Goal: Complete application form: Complete application form

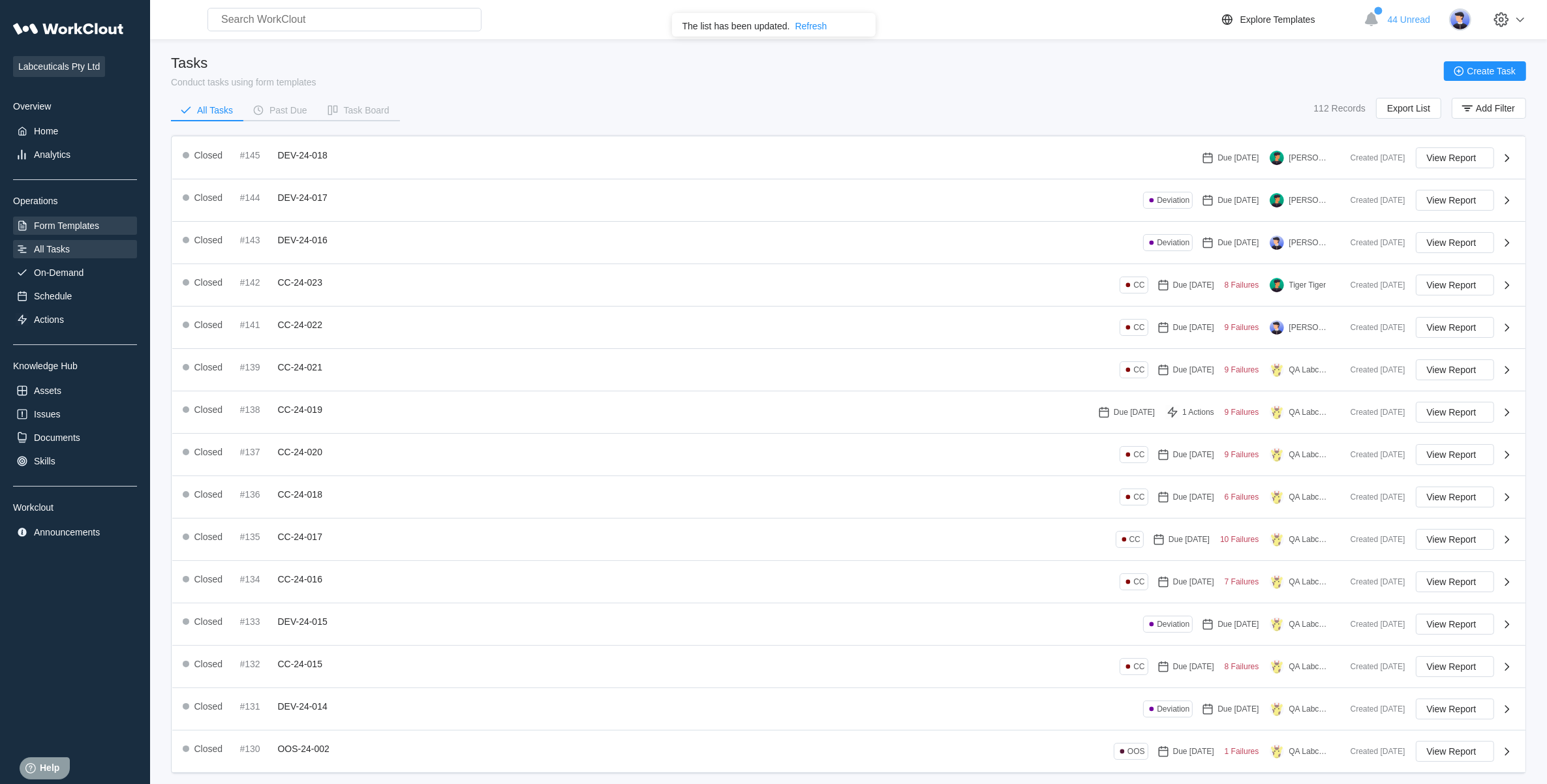
click at [95, 216] on div "Form Templates" at bounding box center [75, 225] width 124 height 18
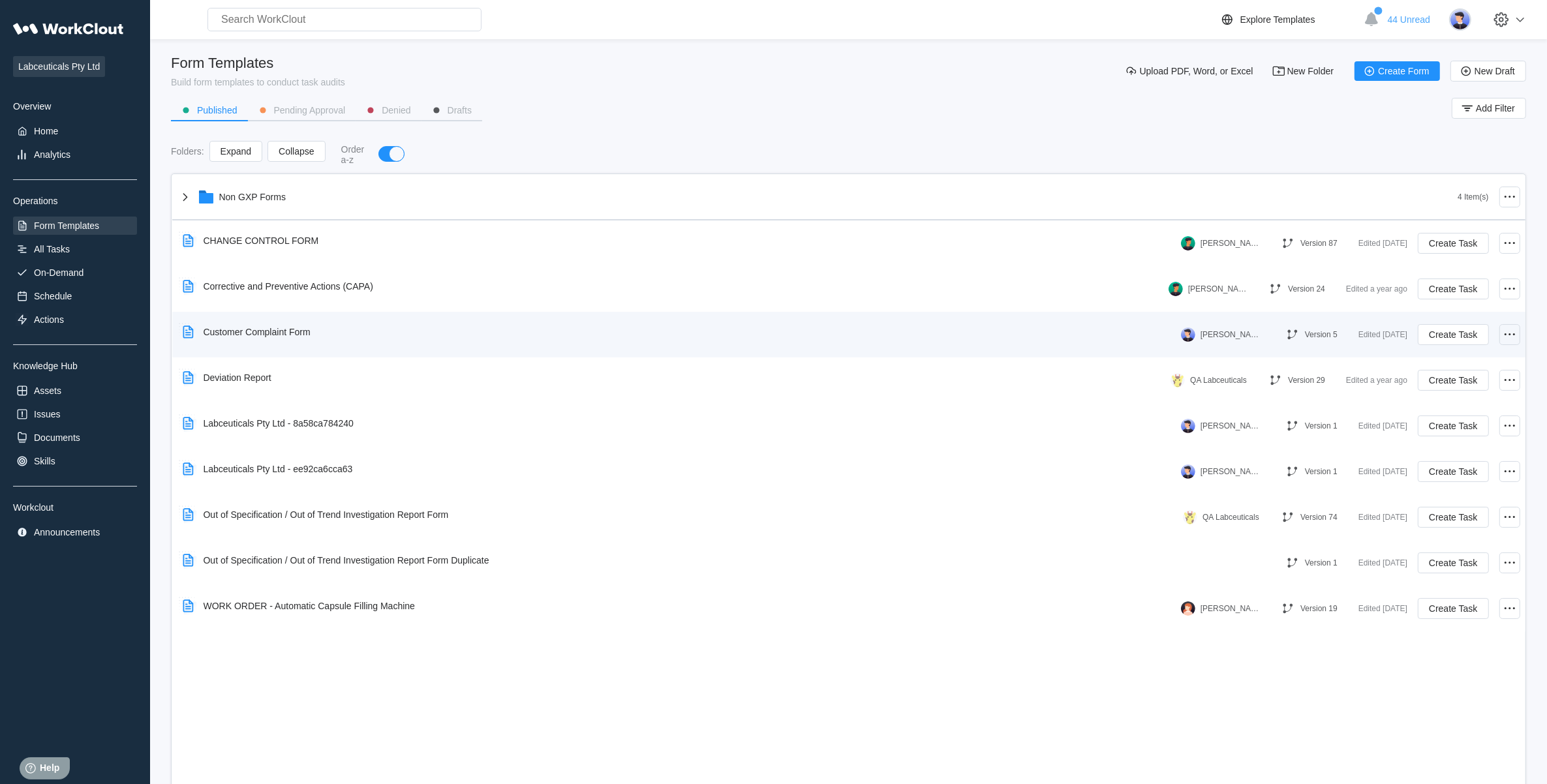
click at [1511, 334] on icon at bounding box center [1509, 335] width 15 height 15
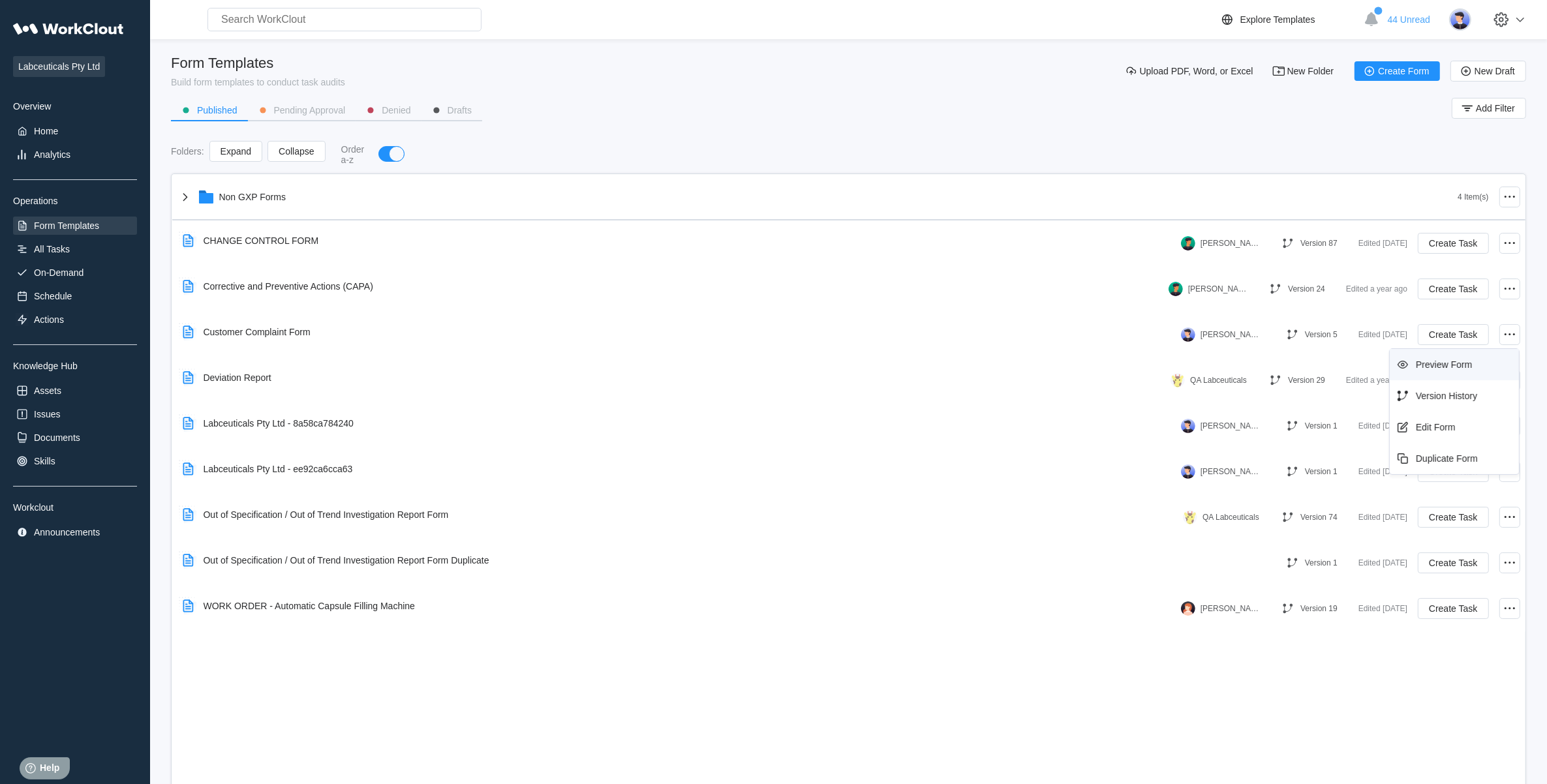
click at [1433, 366] on div "Preview Form" at bounding box center [1444, 365] width 56 height 11
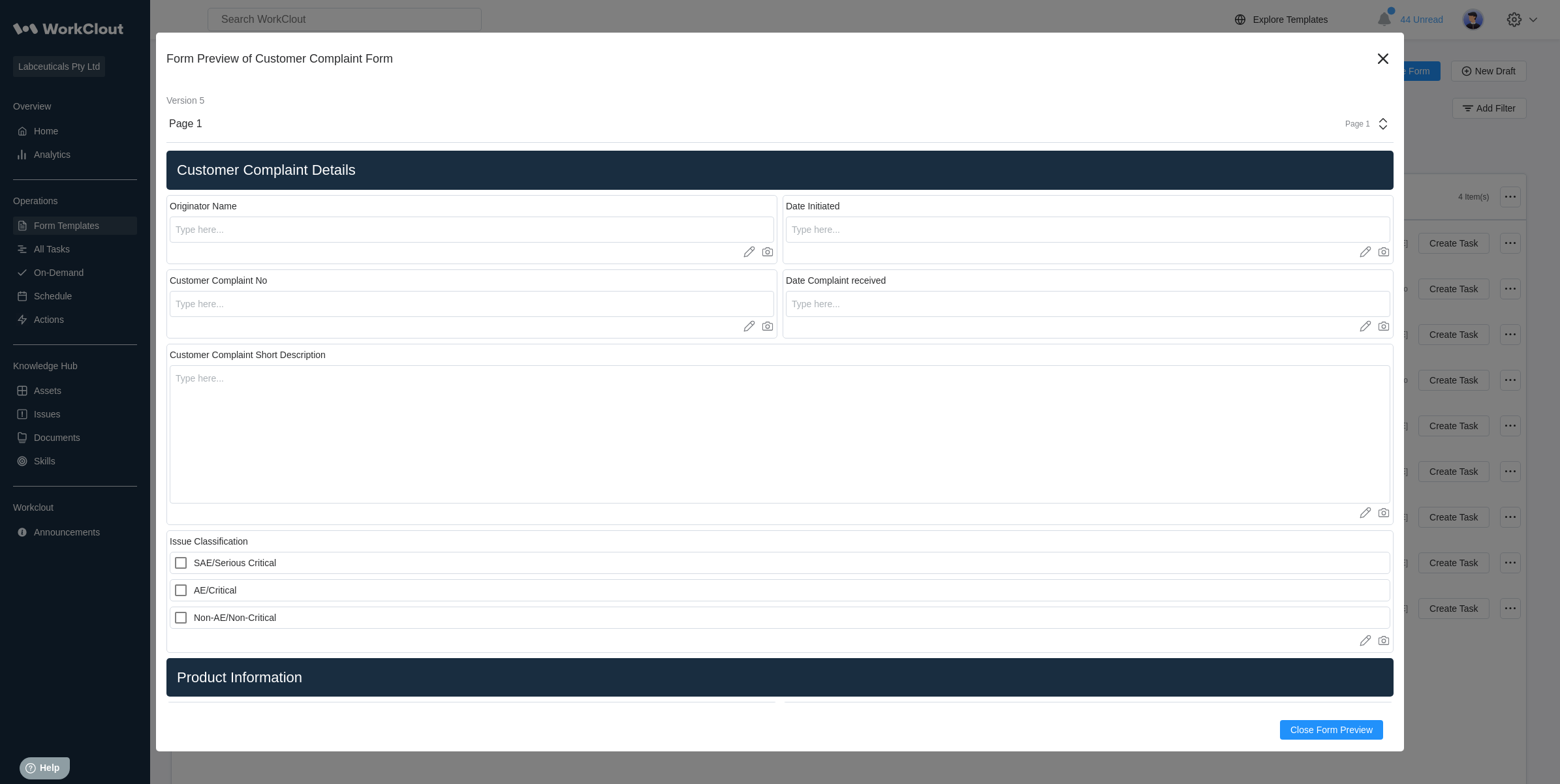
click at [385, 158] on div "Customer Complaint Details" at bounding box center [780, 170] width 1227 height 39
drag, startPoint x: 362, startPoint y: 174, endPoint x: 275, endPoint y: 174, distance: 87.0
click at [275, 174] on h2 "Customer Complaint Details" at bounding box center [780, 170] width 1216 height 18
drag, startPoint x: 275, startPoint y: 174, endPoint x: 220, endPoint y: 173, distance: 55.0
click at [220, 173] on h2 "Customer Complaint Details" at bounding box center [780, 170] width 1216 height 18
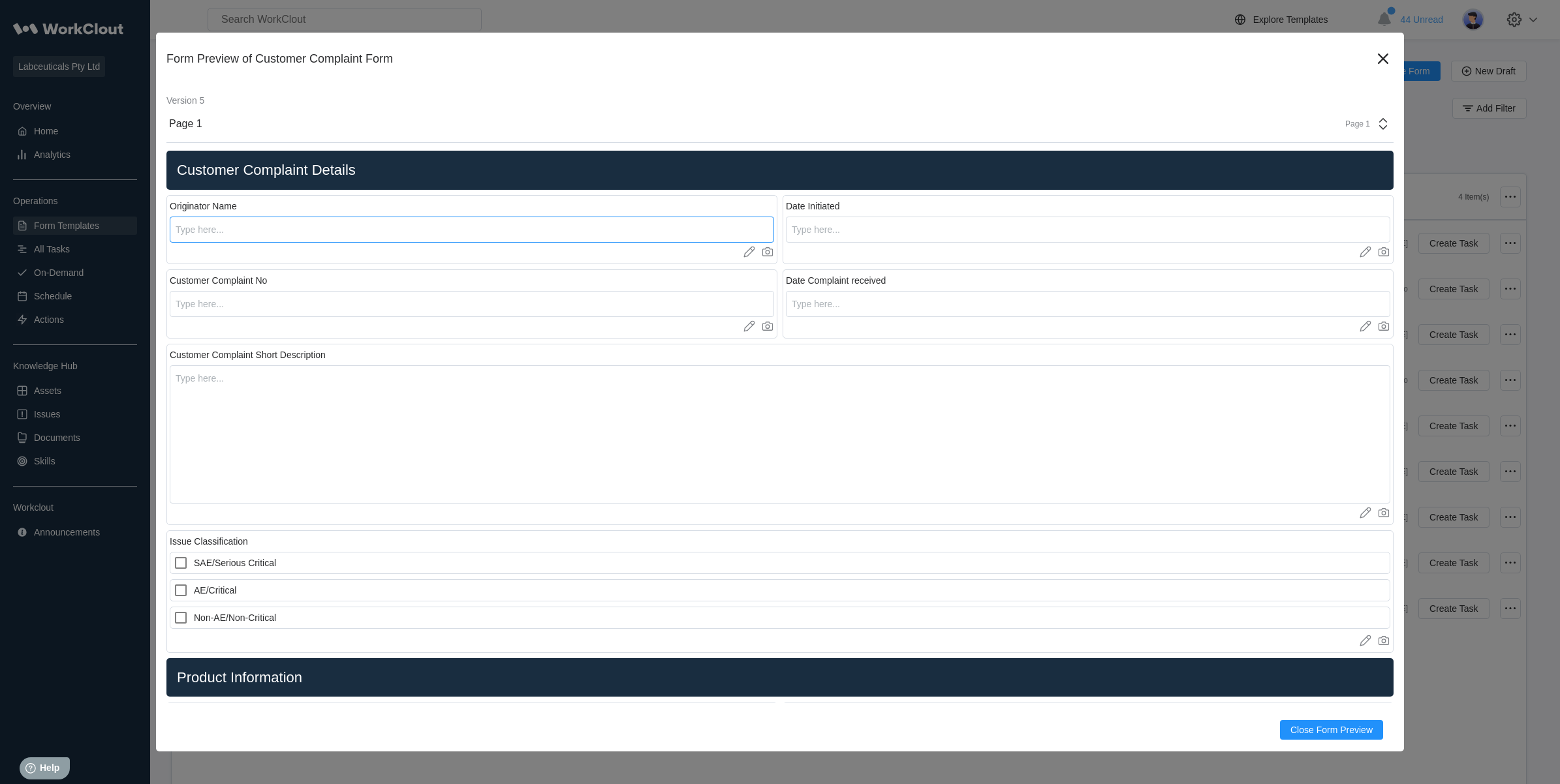
click at [211, 229] on input "text" at bounding box center [472, 229] width 604 height 26
click at [232, 300] on input "text" at bounding box center [472, 303] width 604 height 26
drag, startPoint x: 891, startPoint y: 279, endPoint x: 854, endPoint y: 271, distance: 37.9
click at [854, 271] on div "Date Complaint received Upload images or videos to this field Drag and Drop or …" at bounding box center [1087, 304] width 611 height 69
drag, startPoint x: 854, startPoint y: 271, endPoint x: 862, endPoint y: 311, distance: 40.8
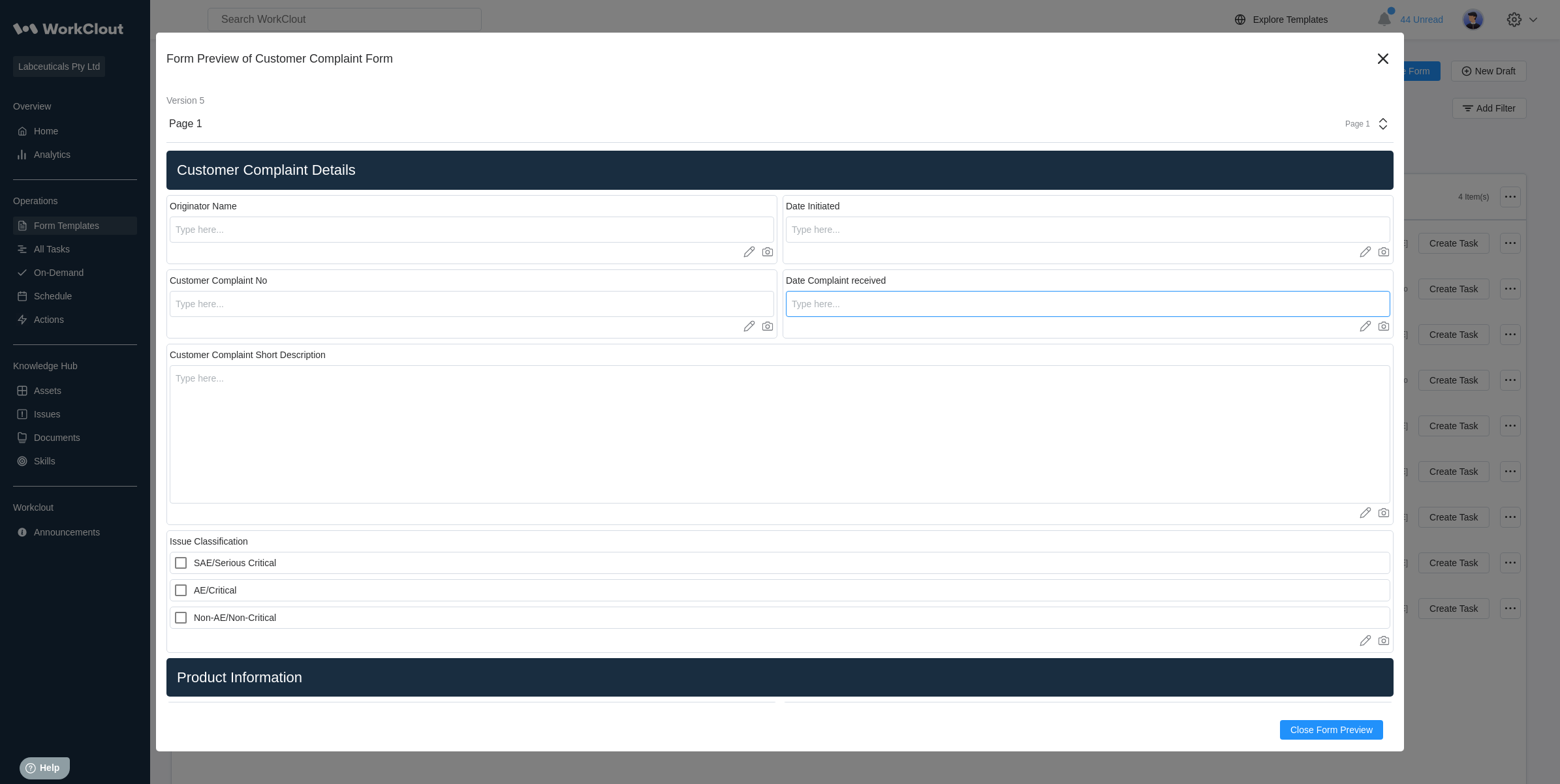
click at [862, 311] on input "text" at bounding box center [1088, 303] width 604 height 26
click at [229, 376] on textarea at bounding box center [780, 435] width 1220 height 139
click at [209, 370] on textarea at bounding box center [780, 435] width 1220 height 139
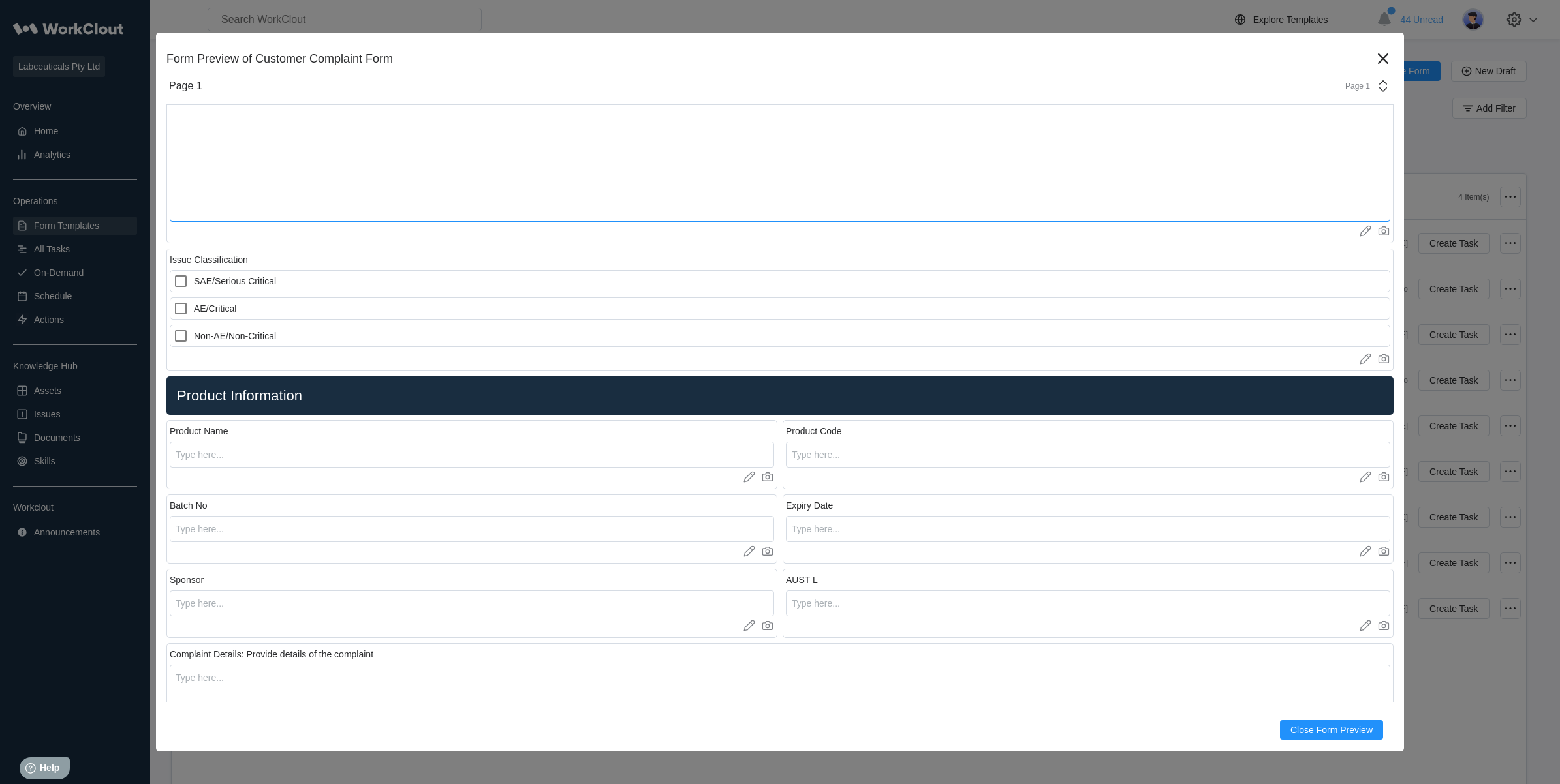
scroll to position [490, 0]
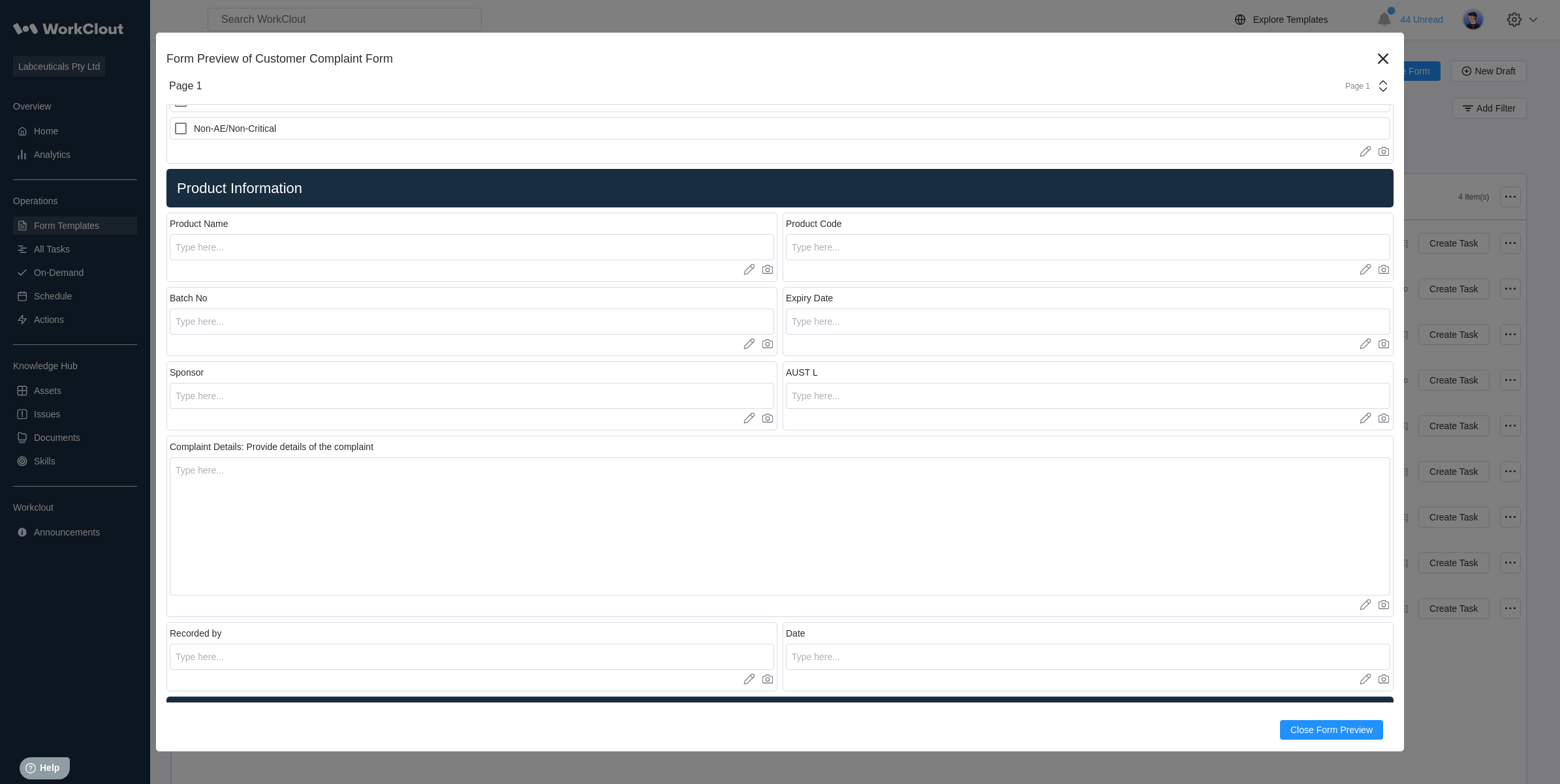
click at [210, 227] on div "Product Name" at bounding box center [198, 223] width 58 height 11
click at [944, 301] on div "Expiry Date" at bounding box center [1088, 298] width 604 height 11
click at [256, 493] on textarea at bounding box center [780, 526] width 1220 height 139
click at [372, 477] on textarea at bounding box center [780, 526] width 1220 height 139
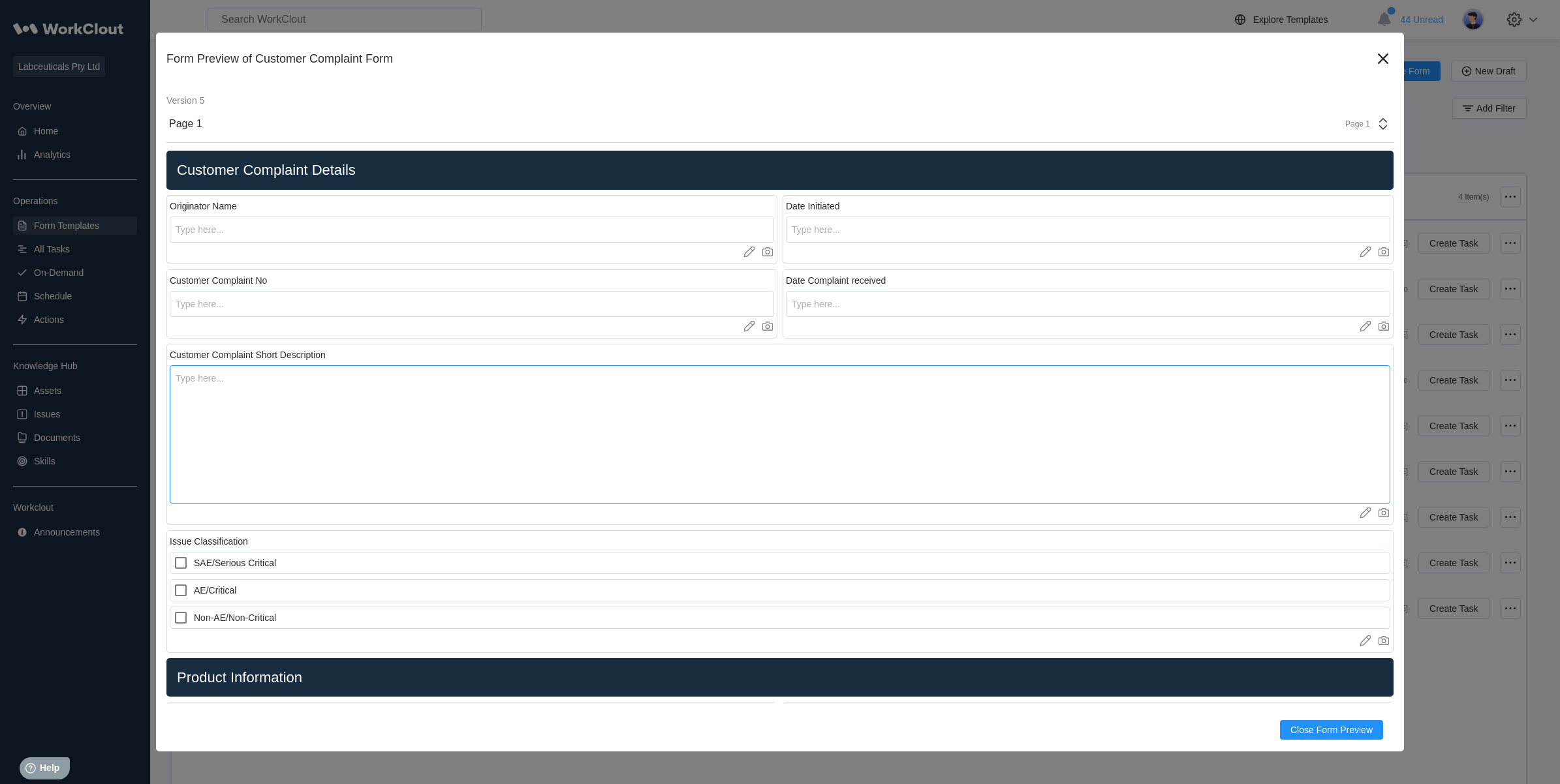
click at [282, 391] on textarea at bounding box center [780, 435] width 1220 height 139
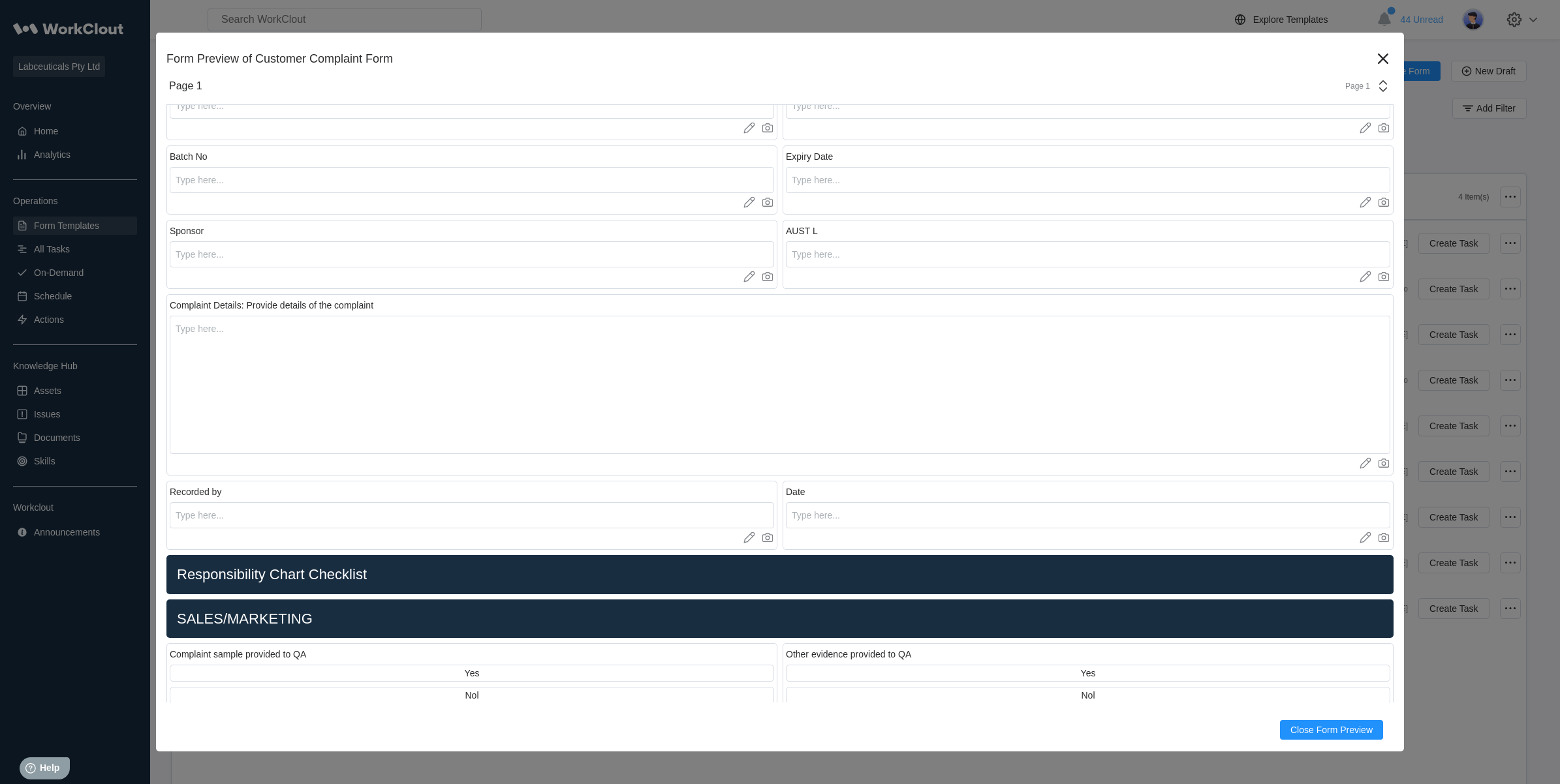
scroll to position [652, 0]
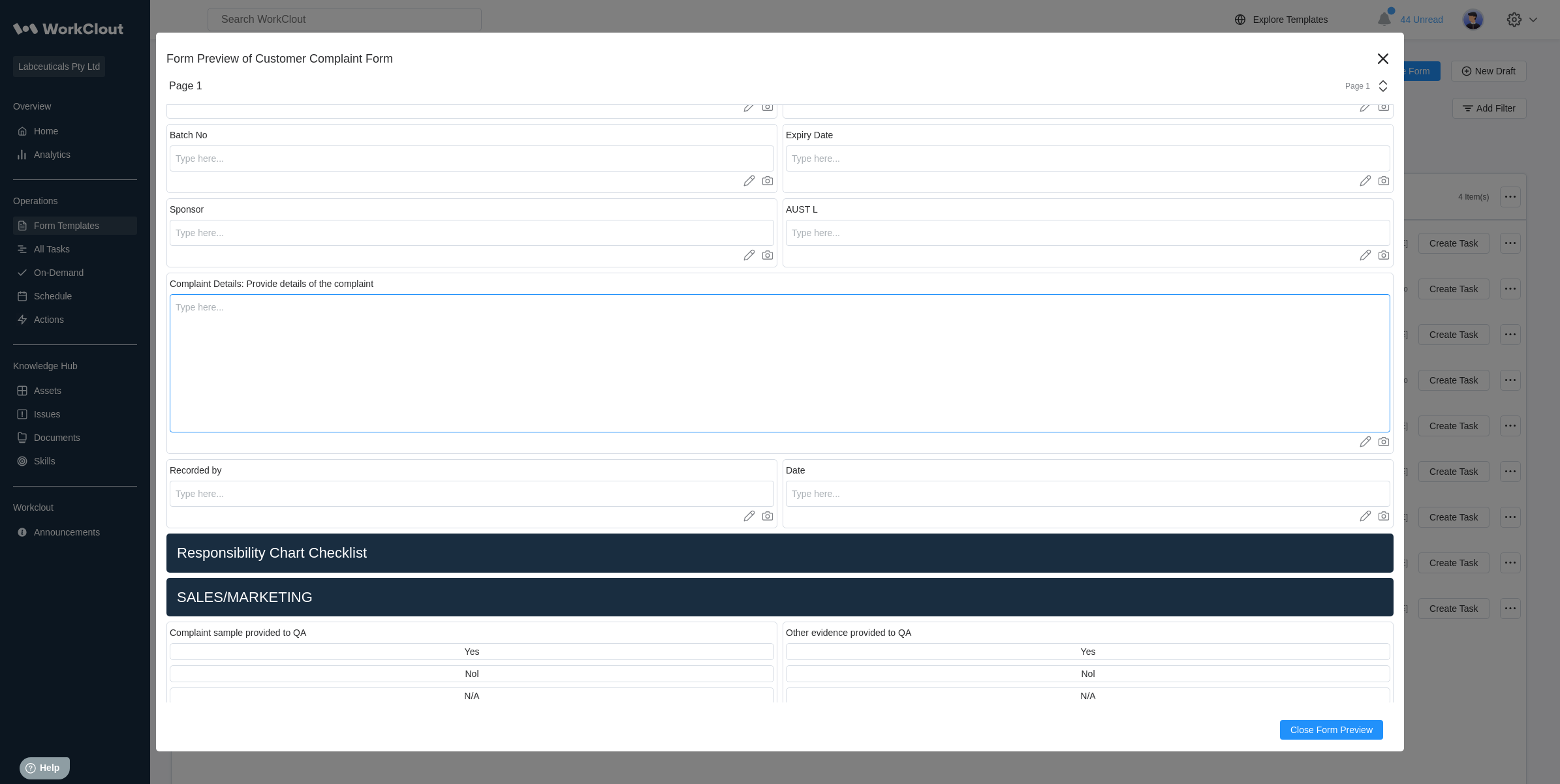
click at [261, 314] on textarea at bounding box center [780, 364] width 1220 height 139
click at [260, 319] on textarea at bounding box center [780, 364] width 1220 height 139
click at [295, 485] on input "text" at bounding box center [472, 493] width 604 height 26
click at [861, 496] on input "text" at bounding box center [1088, 493] width 604 height 26
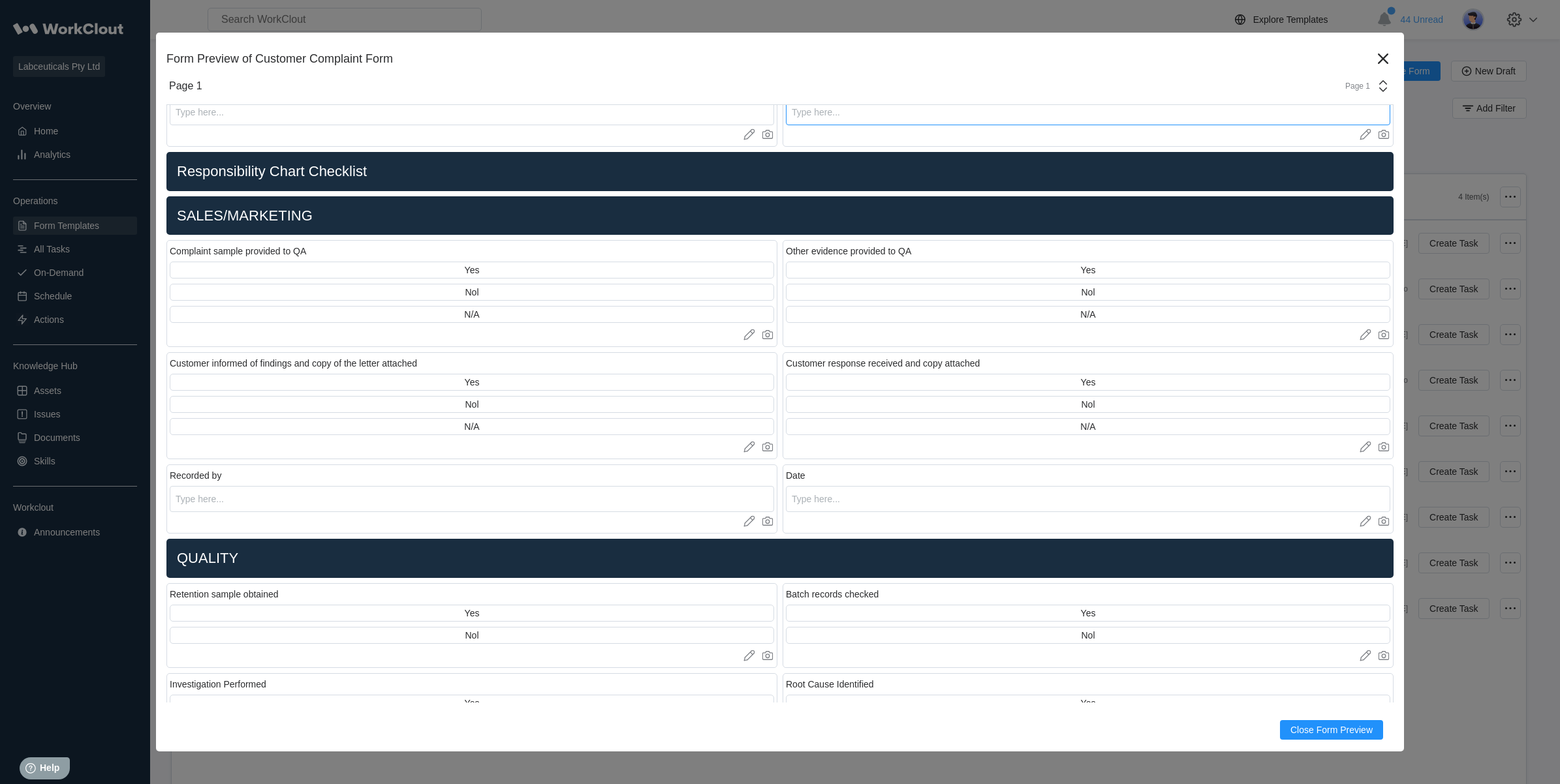
scroll to position [1060, 0]
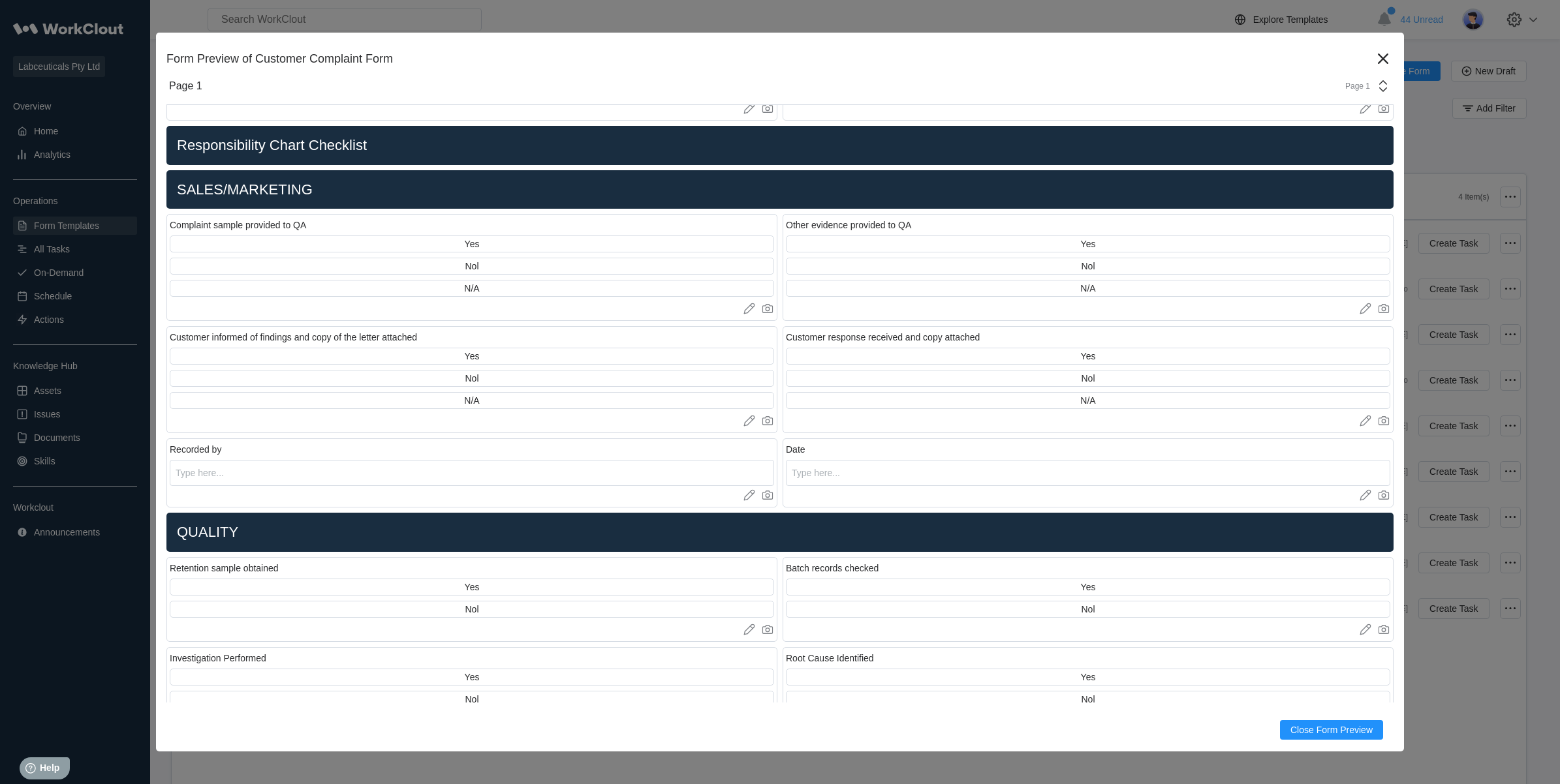
click at [901, 337] on div "Customer response received and copy attached" at bounding box center [882, 337] width 193 height 11
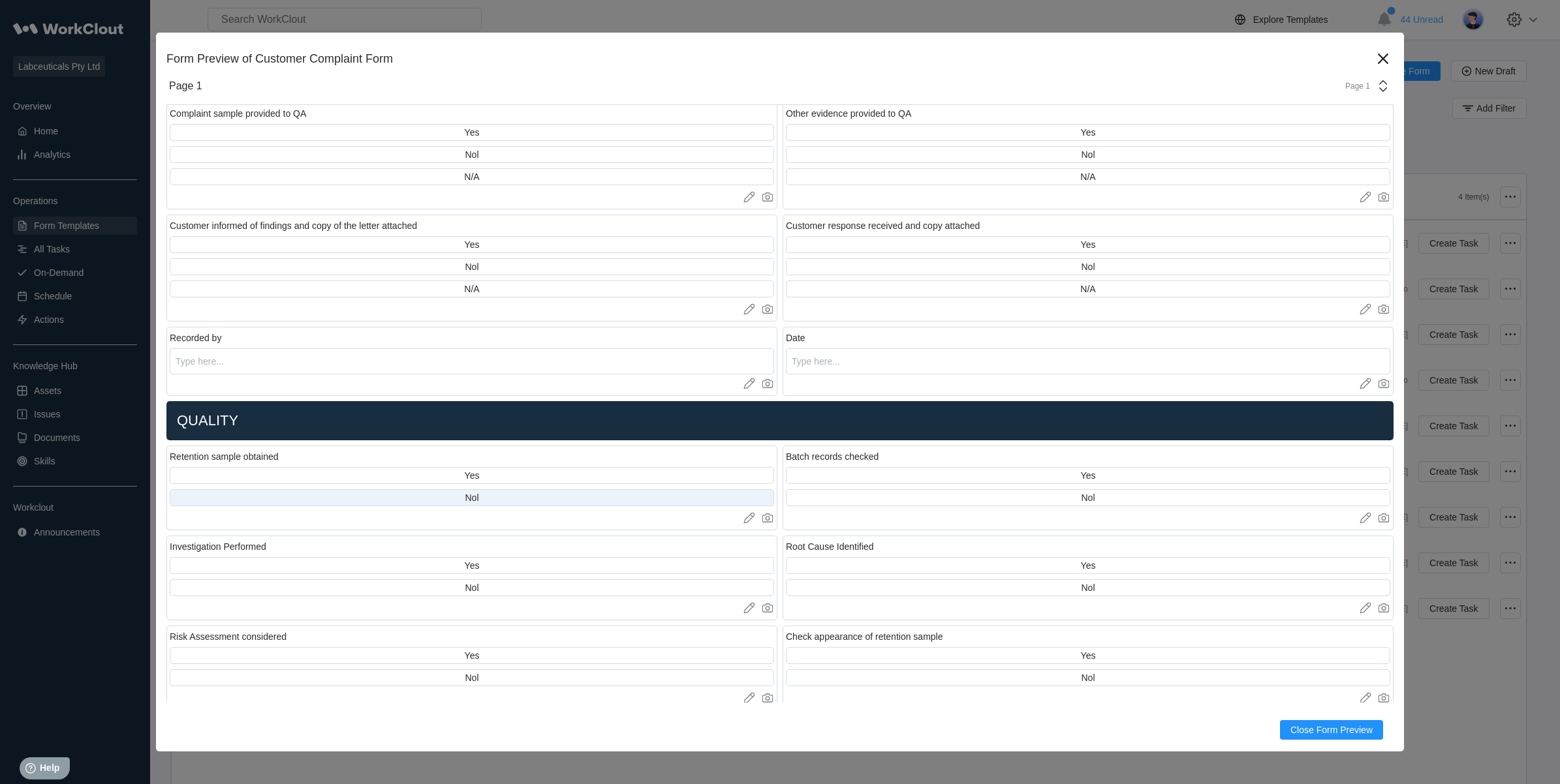
scroll to position [1224, 0]
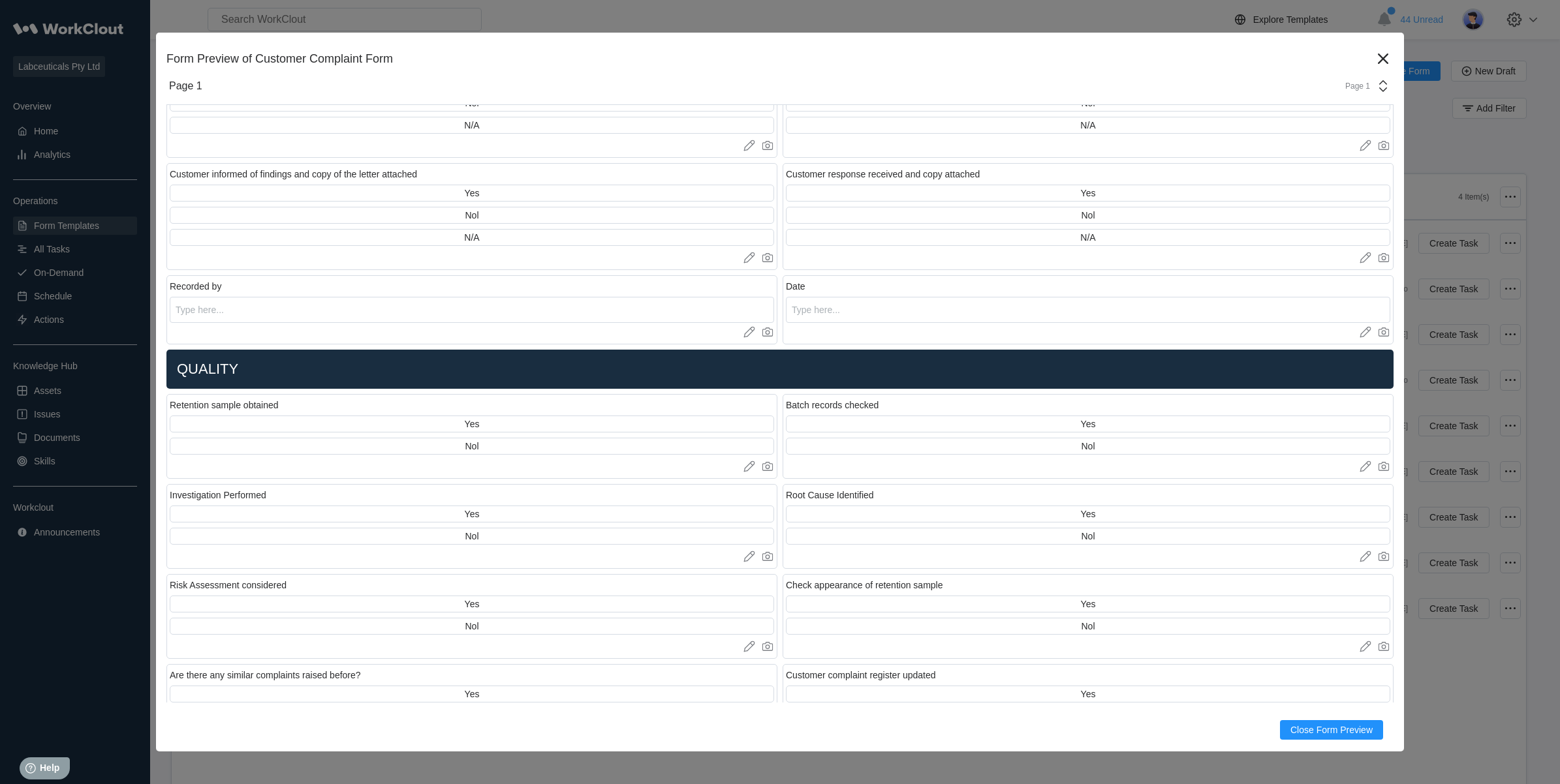
click at [268, 366] on h2 "QUALITY" at bounding box center [780, 368] width 1216 height 18
click at [235, 410] on div "Retention sample obtained" at bounding box center [223, 405] width 109 height 11
click at [243, 405] on div "Retention sample obtained" at bounding box center [223, 405] width 109 height 11
drag, startPoint x: 277, startPoint y: 402, endPoint x: 167, endPoint y: 393, distance: 110.4
click at [167, 394] on div "Retention sample obtained Yes Nol Upload images or videos to this field Drag an…" at bounding box center [472, 437] width 611 height 85
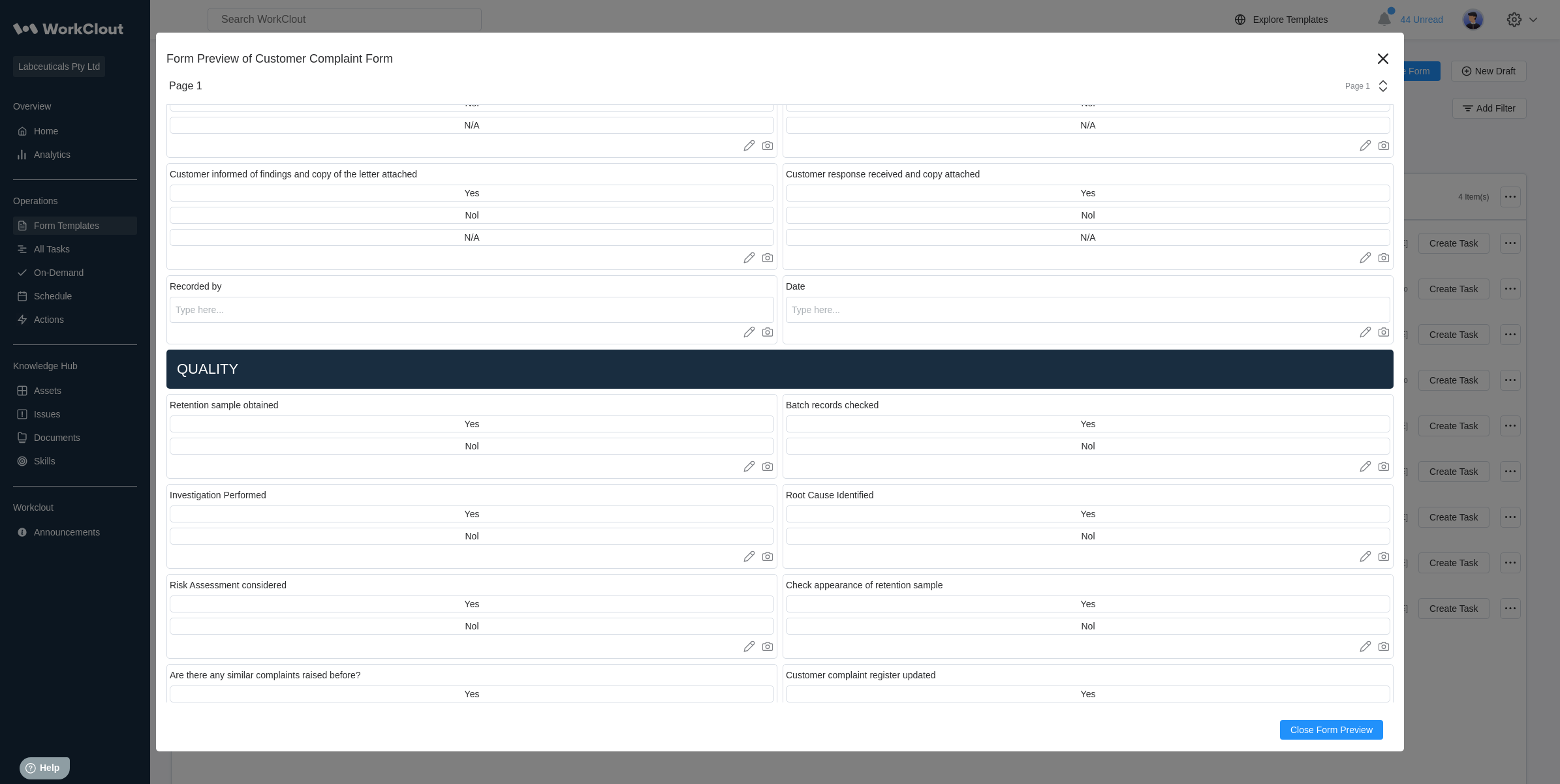
click at [853, 413] on div "Batch records checked" at bounding box center [1088, 406] width 604 height 18
drag, startPoint x: 186, startPoint y: 497, endPoint x: 297, endPoint y: 500, distance: 111.0
click at [297, 500] on div "Investigation Performed" at bounding box center [472, 496] width 604 height 18
click at [891, 486] on div "Root Cause Identified Yes Nol Upload images or videos to this field Drag and Dr…" at bounding box center [1087, 526] width 611 height 85
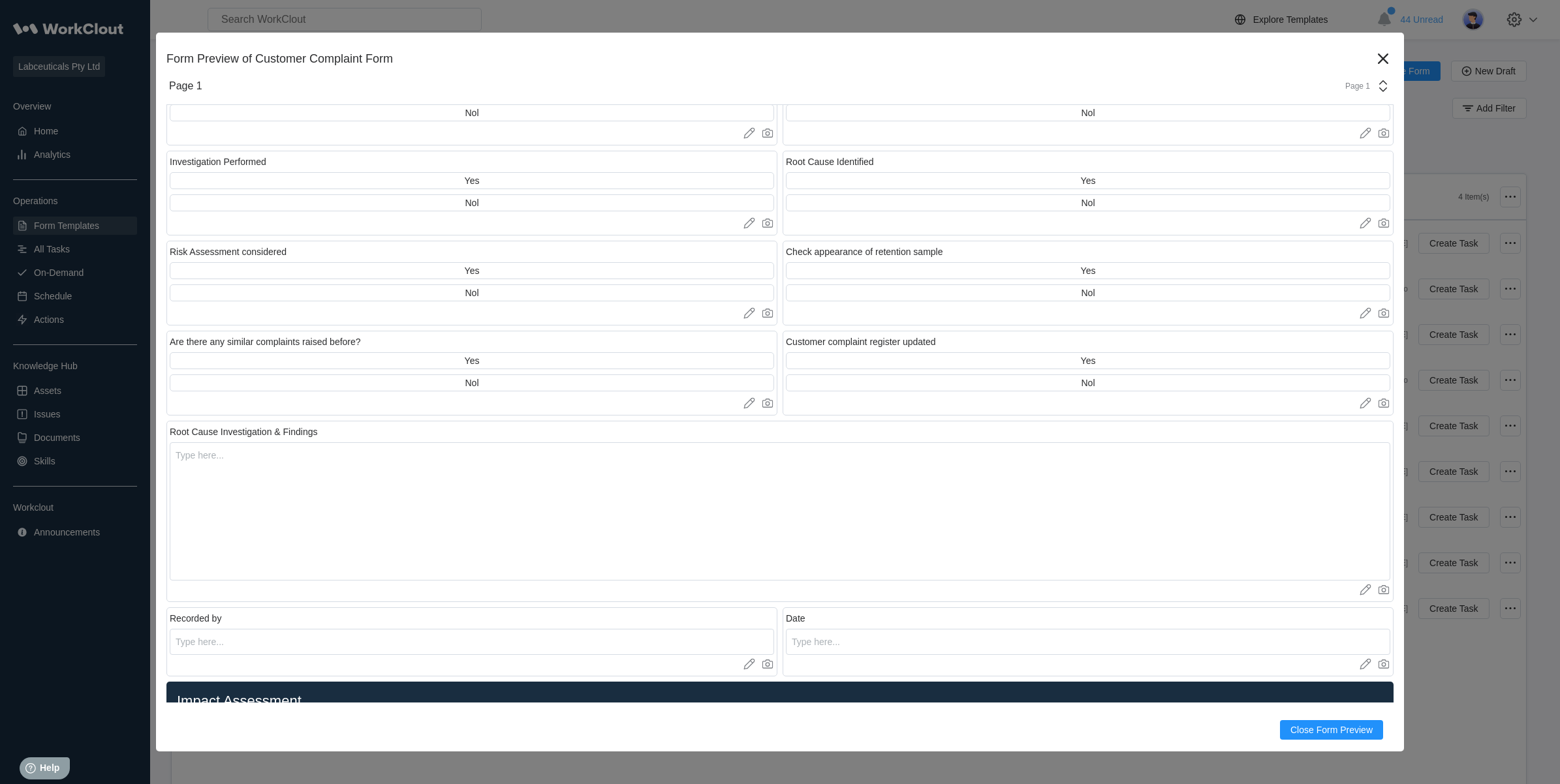
scroll to position [1468, 0]
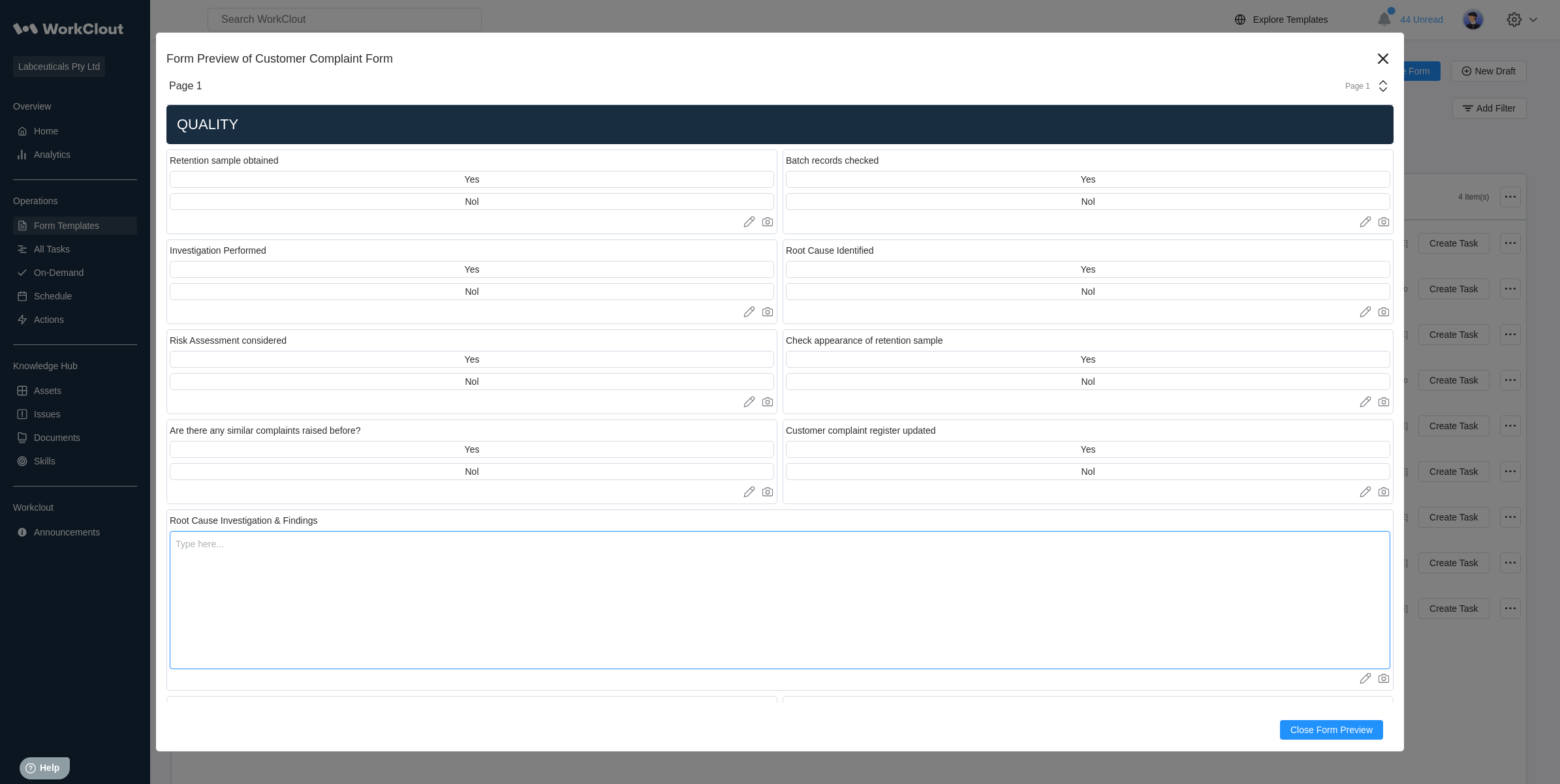
click at [226, 561] on textarea at bounding box center [780, 600] width 1220 height 139
click at [178, 548] on textarea at bounding box center [780, 600] width 1220 height 139
drag, startPoint x: 178, startPoint y: 548, endPoint x: 271, endPoint y: 532, distance: 94.4
click at [271, 532] on textarea at bounding box center [780, 600] width 1220 height 139
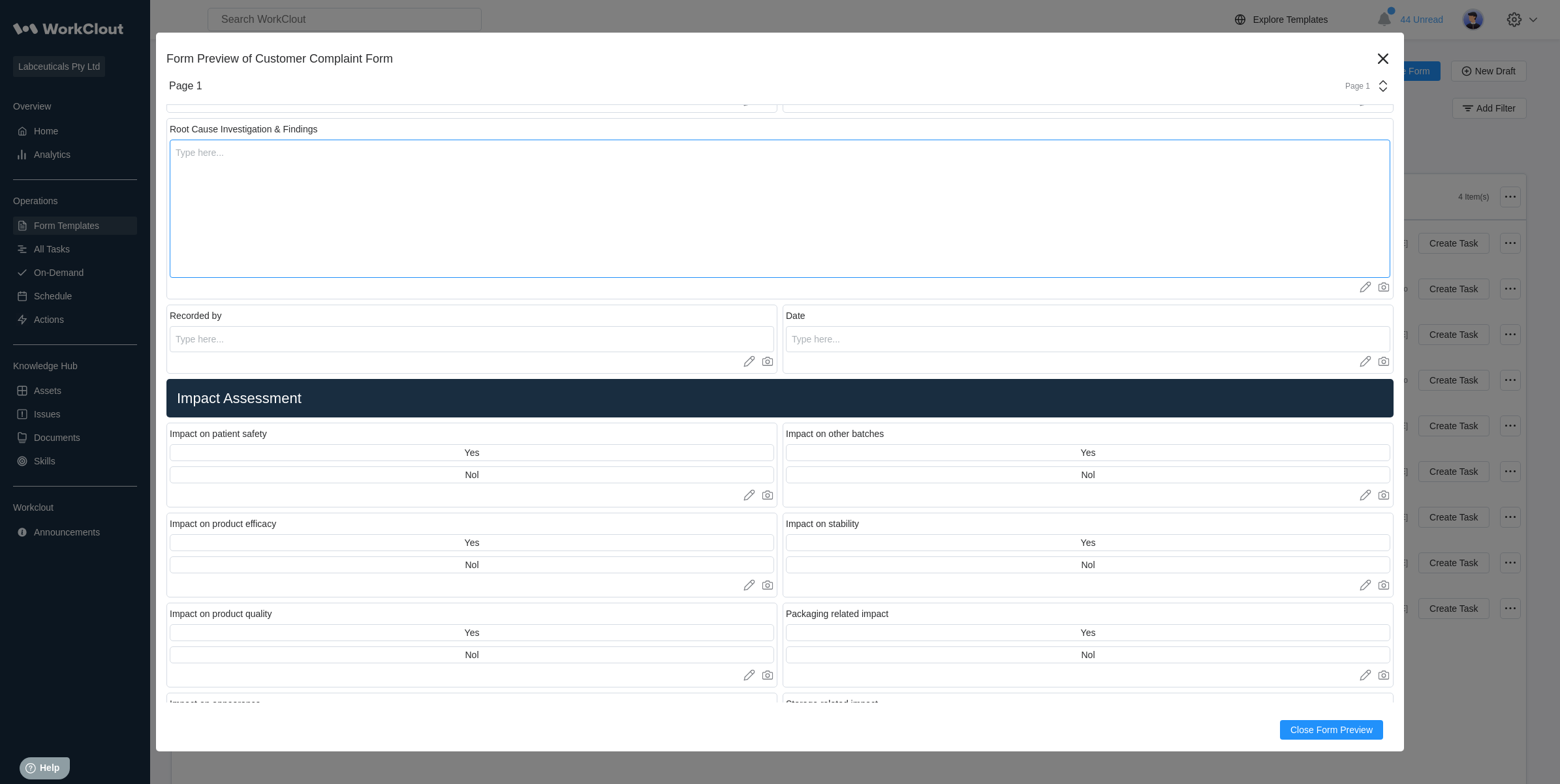
scroll to position [1958, 0]
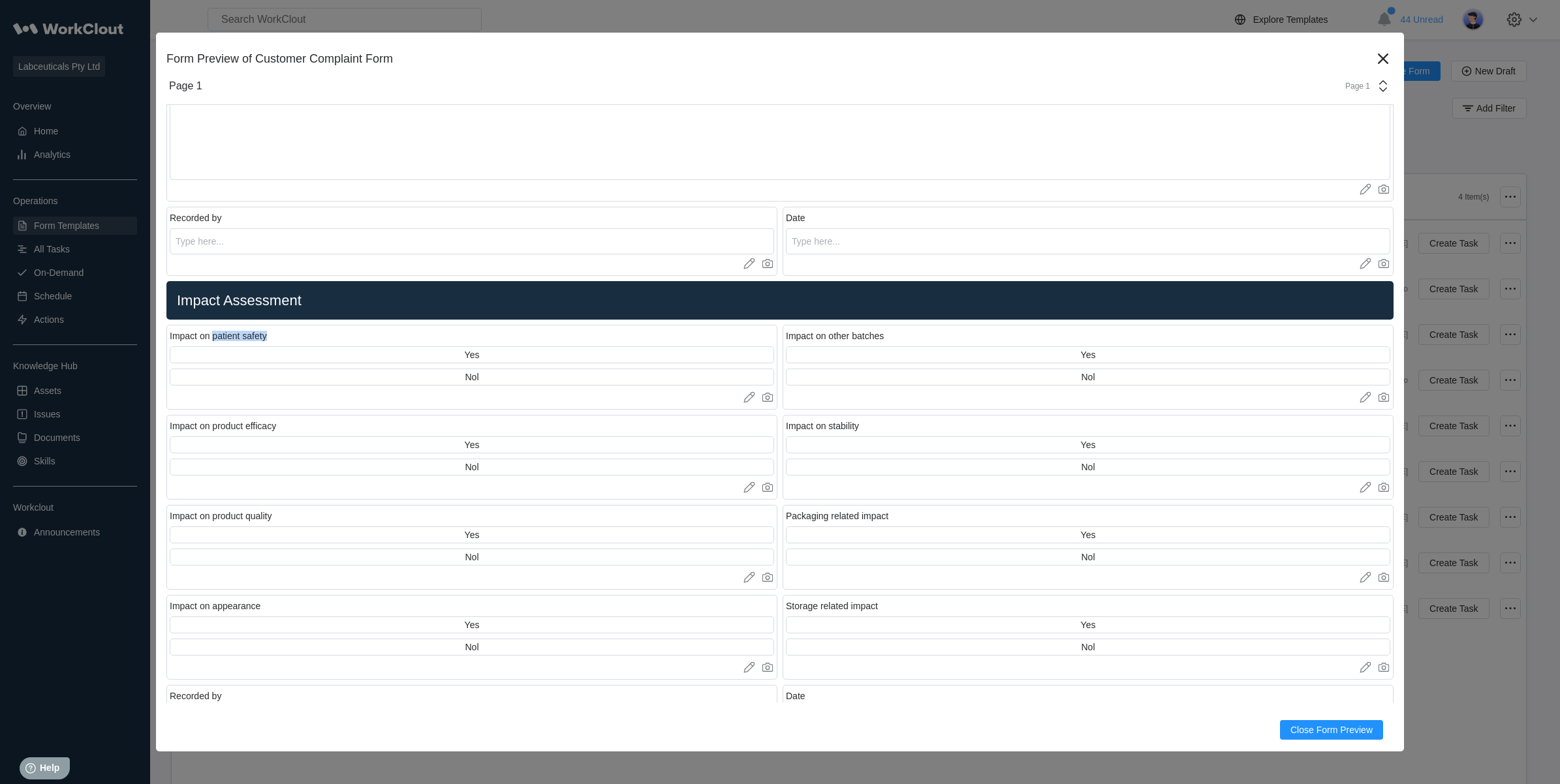
drag, startPoint x: 214, startPoint y: 335, endPoint x: 300, endPoint y: 336, distance: 86.0
click at [300, 336] on div "Impact on patient safety" at bounding box center [472, 337] width 604 height 18
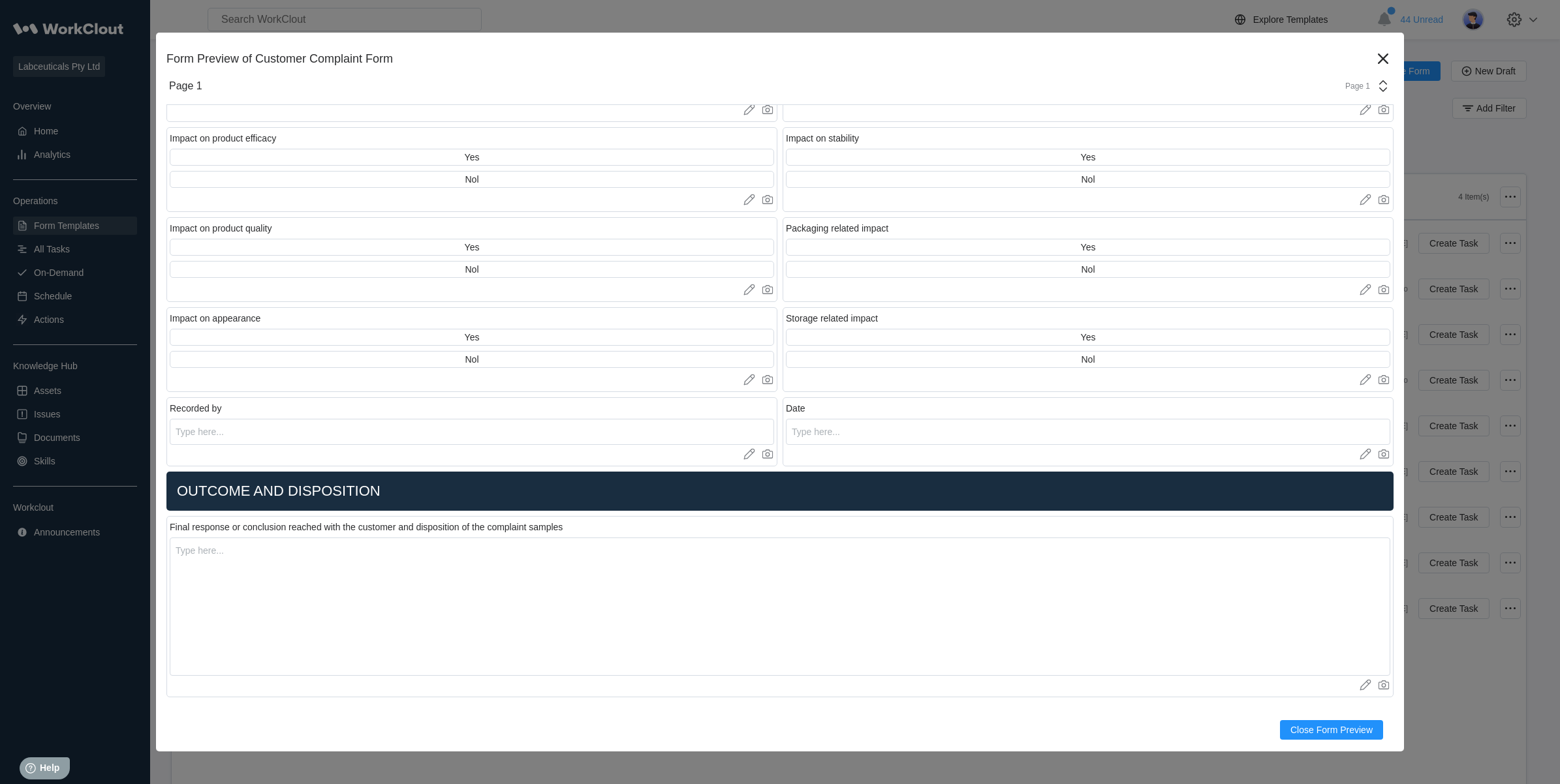
scroll to position [2284, 0]
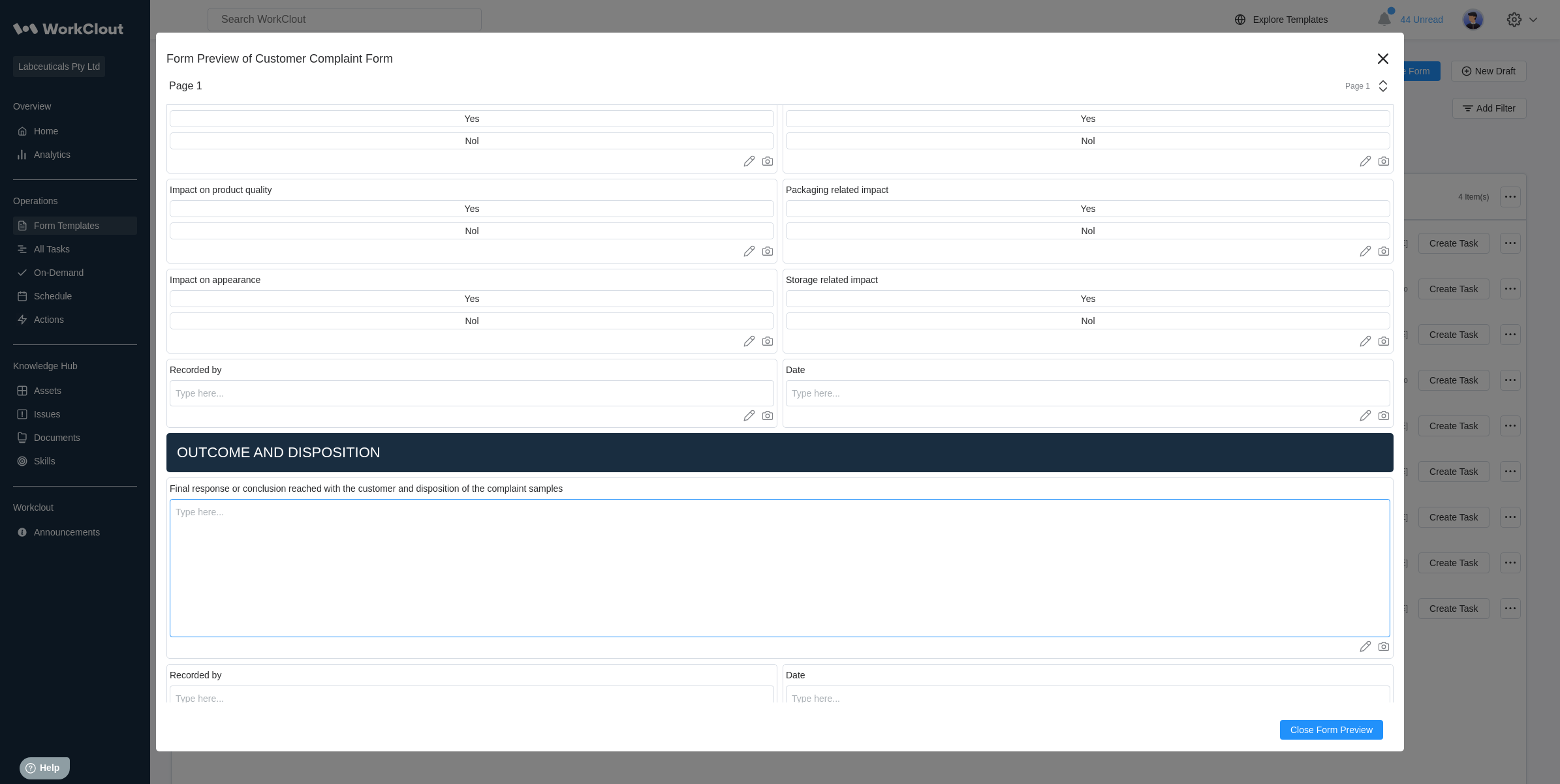
click at [252, 534] on textarea at bounding box center [780, 569] width 1220 height 139
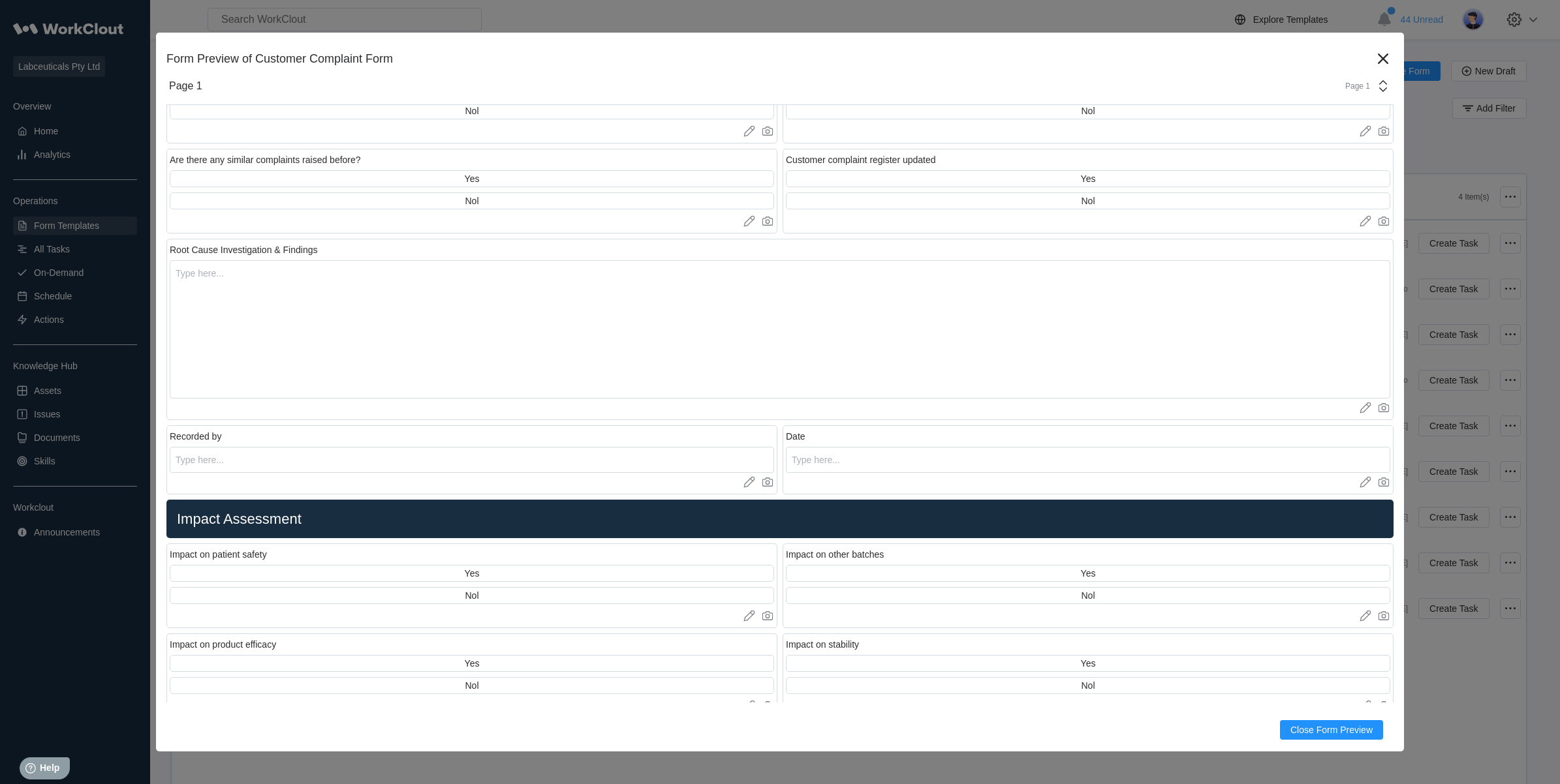
scroll to position [1712, 0]
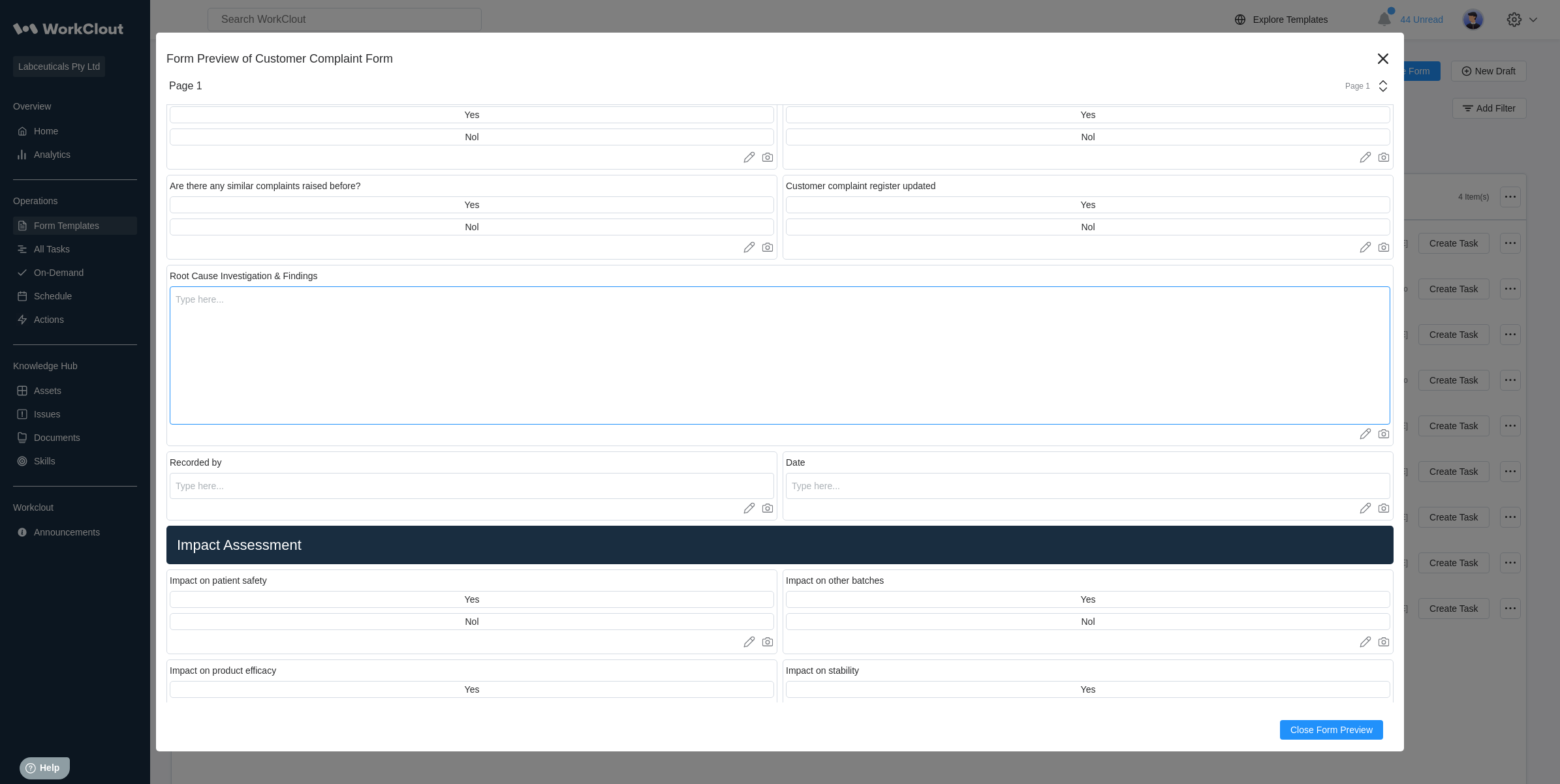
click at [246, 316] on textarea at bounding box center [780, 356] width 1220 height 139
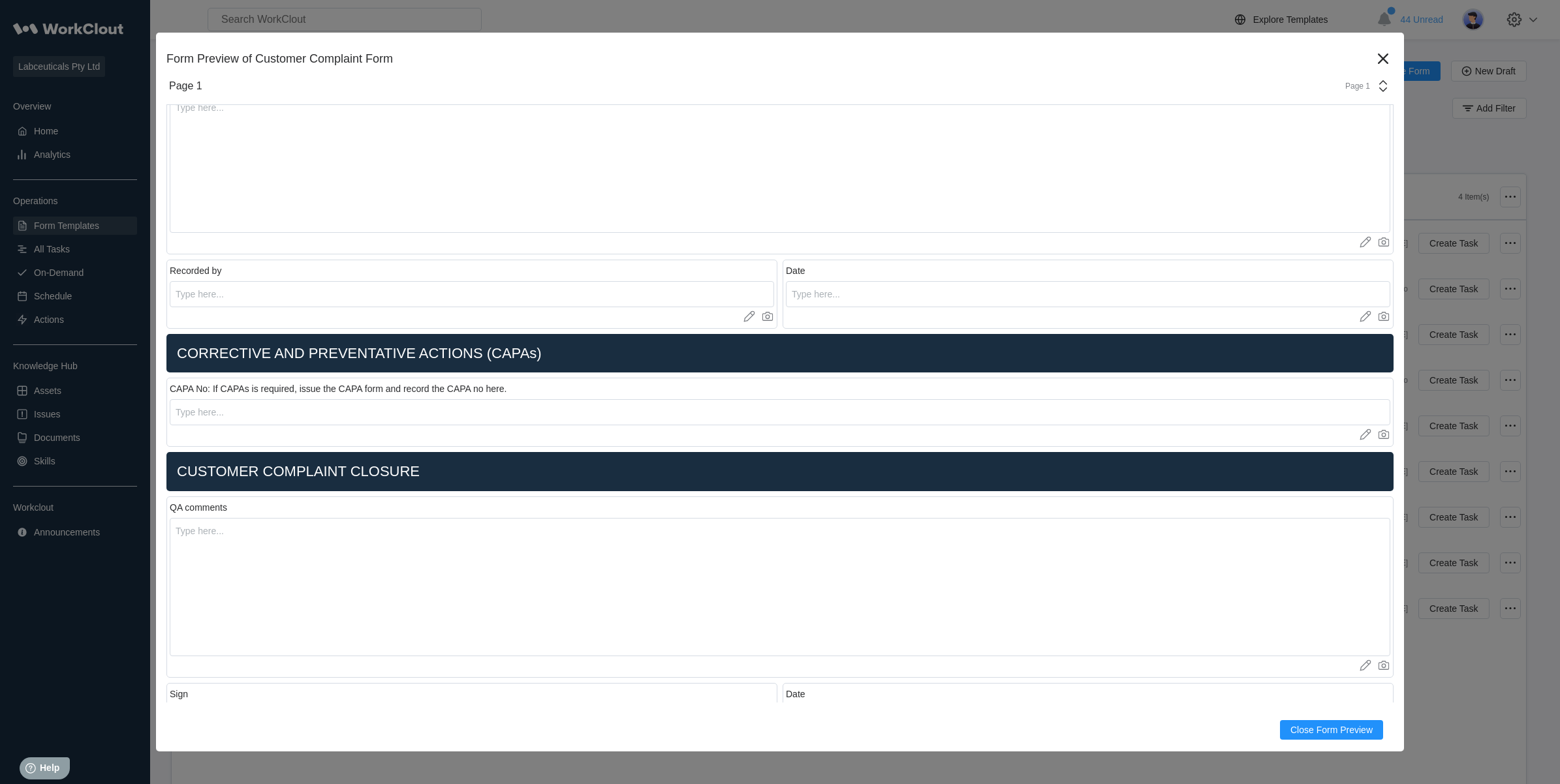
scroll to position [2446, 0]
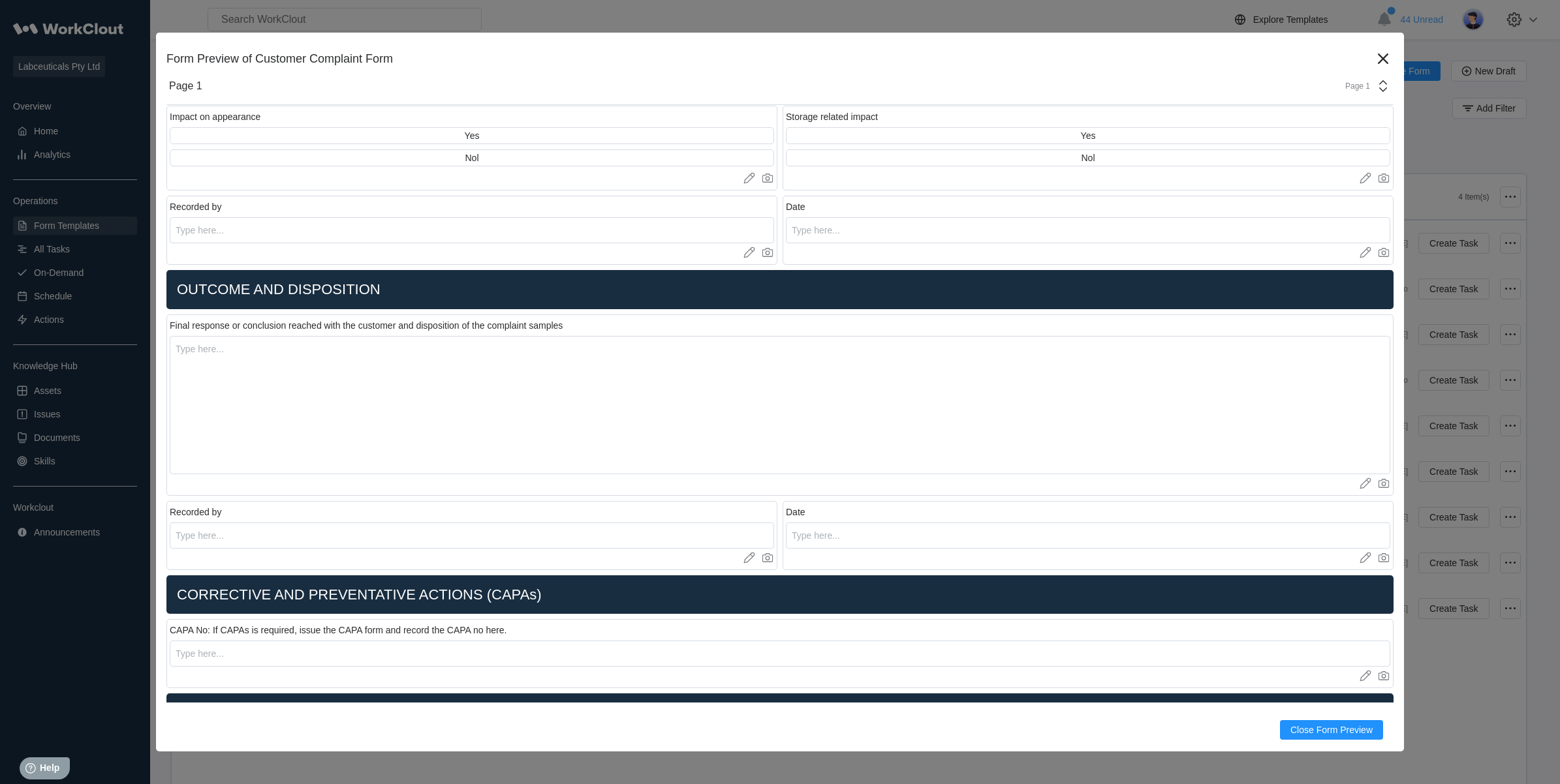
click at [223, 320] on div "Final response or conclusion reached with the customer and disposition of the c…" at bounding box center [366, 325] width 393 height 11
click at [237, 360] on textarea at bounding box center [780, 405] width 1220 height 139
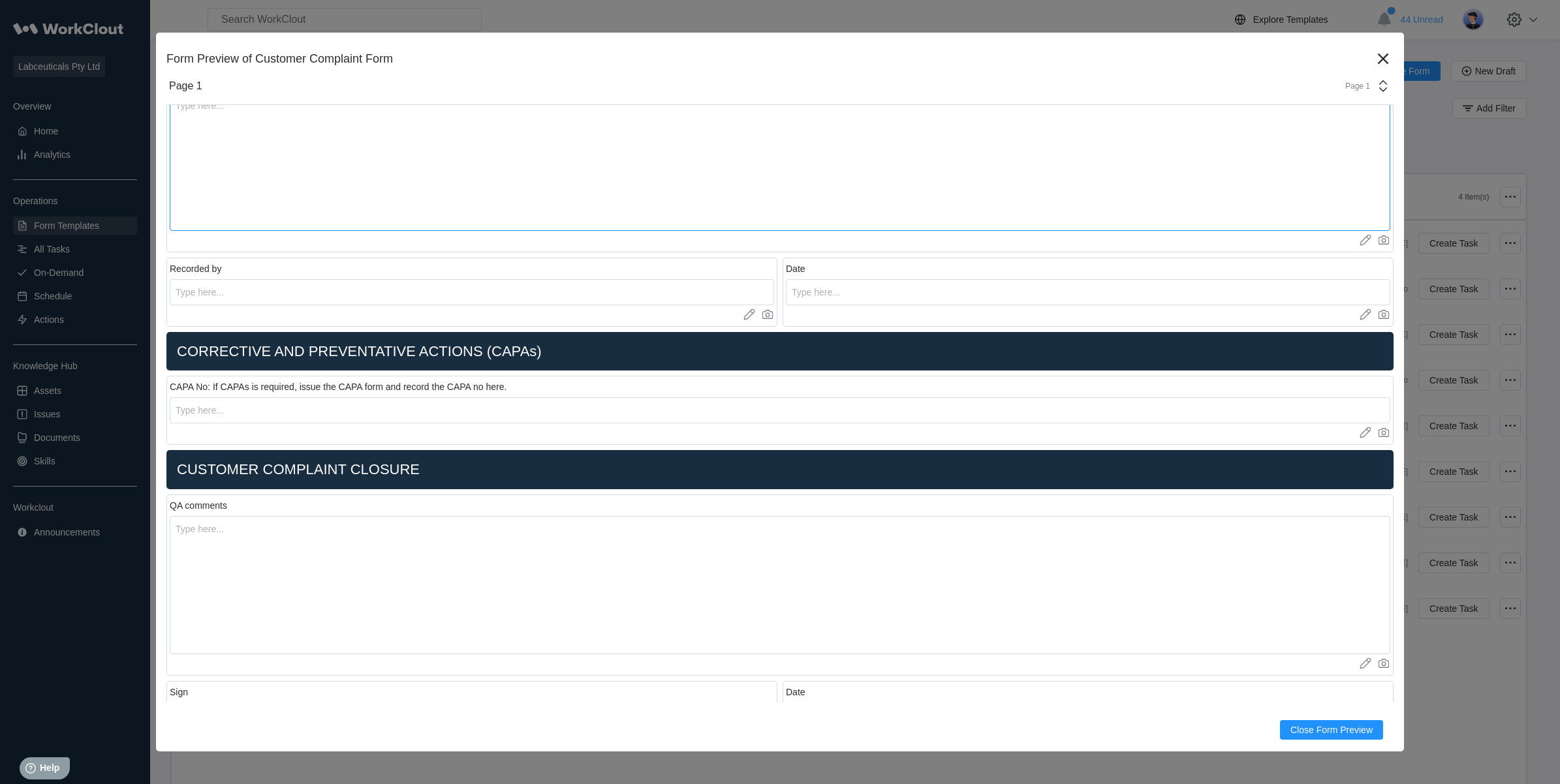
scroll to position [2692, 0]
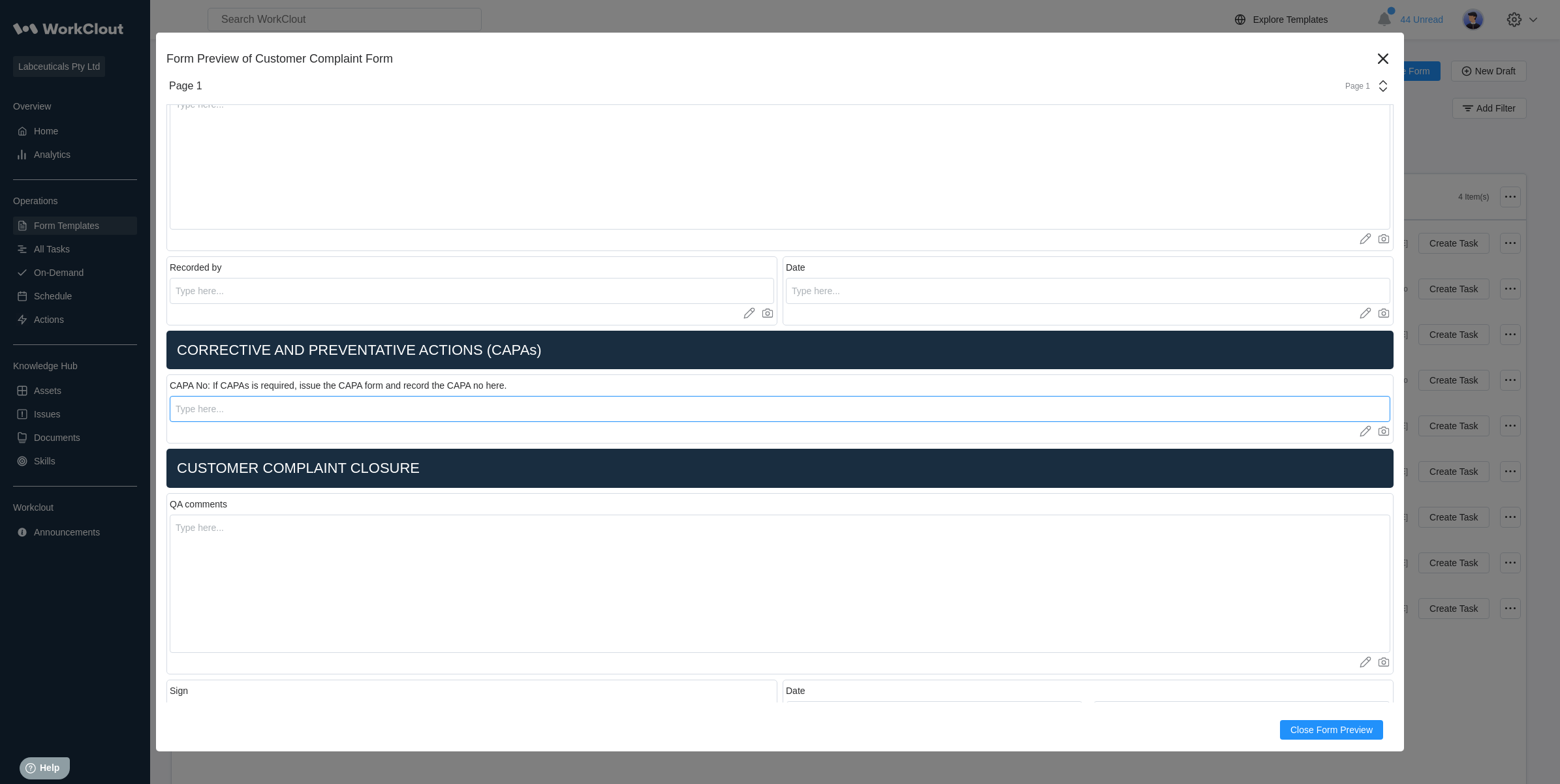
click at [216, 418] on input "text" at bounding box center [780, 409] width 1220 height 26
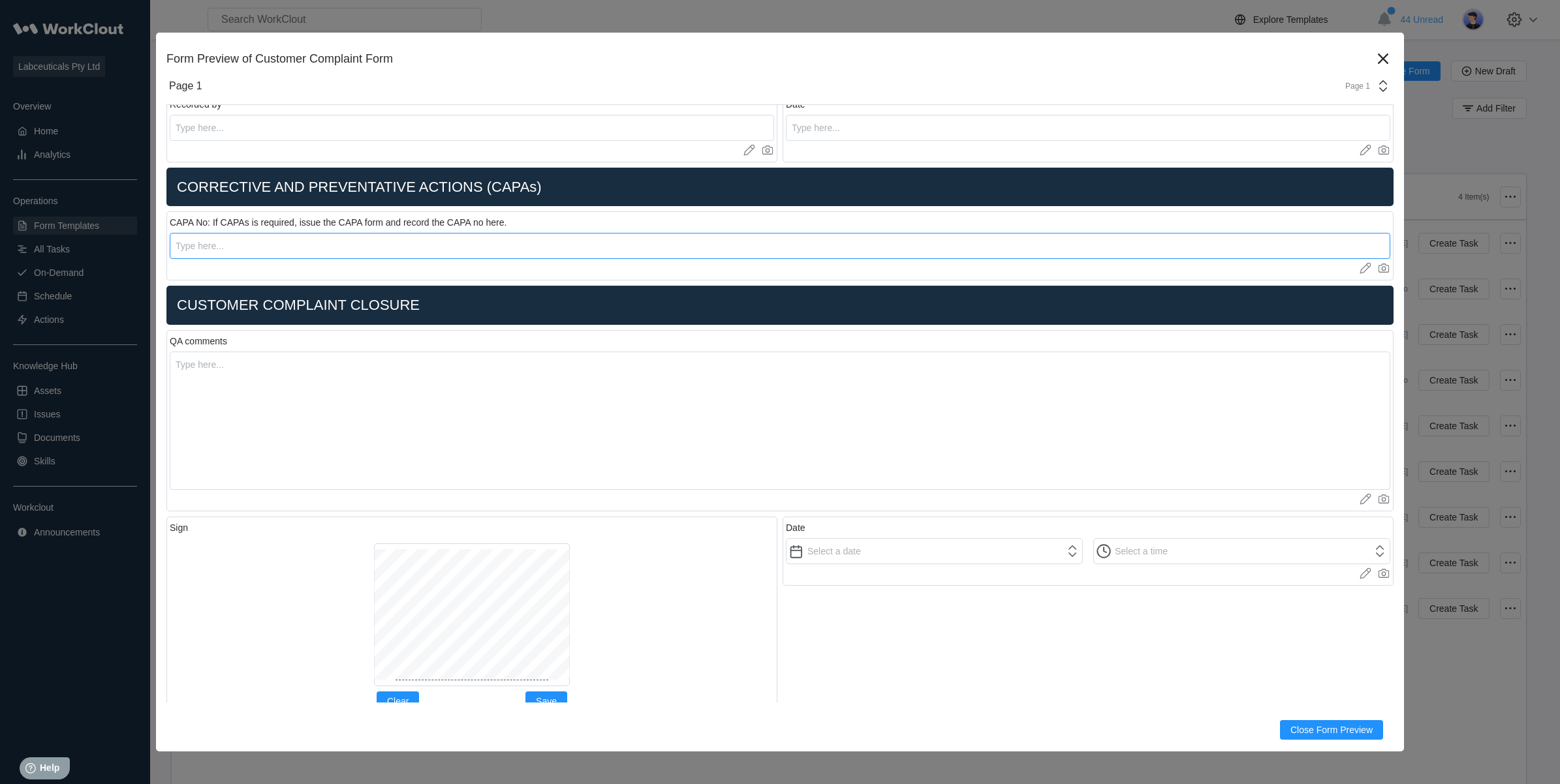
scroll to position [2773, 0]
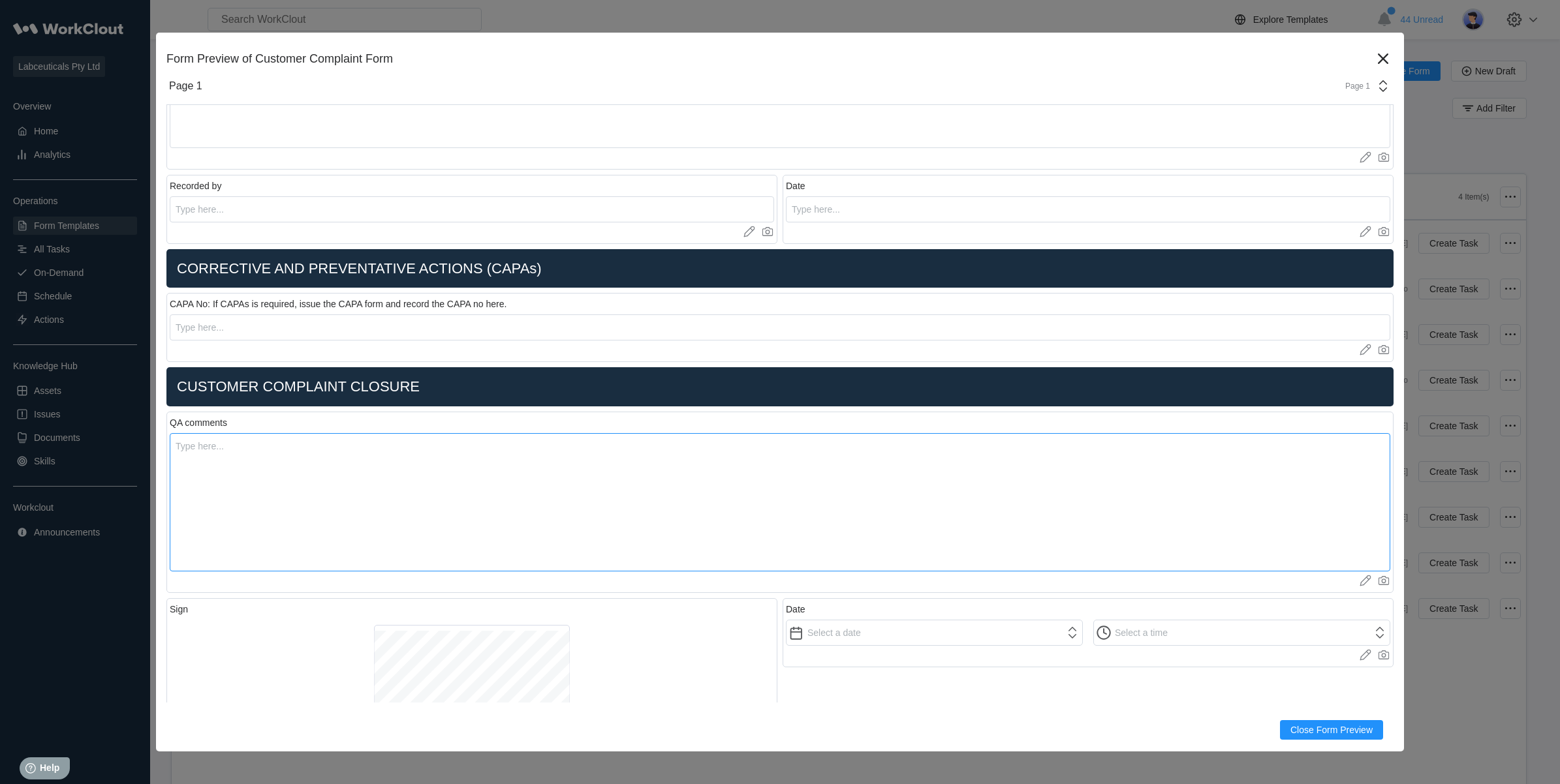
click at [333, 457] on textarea at bounding box center [780, 502] width 1220 height 139
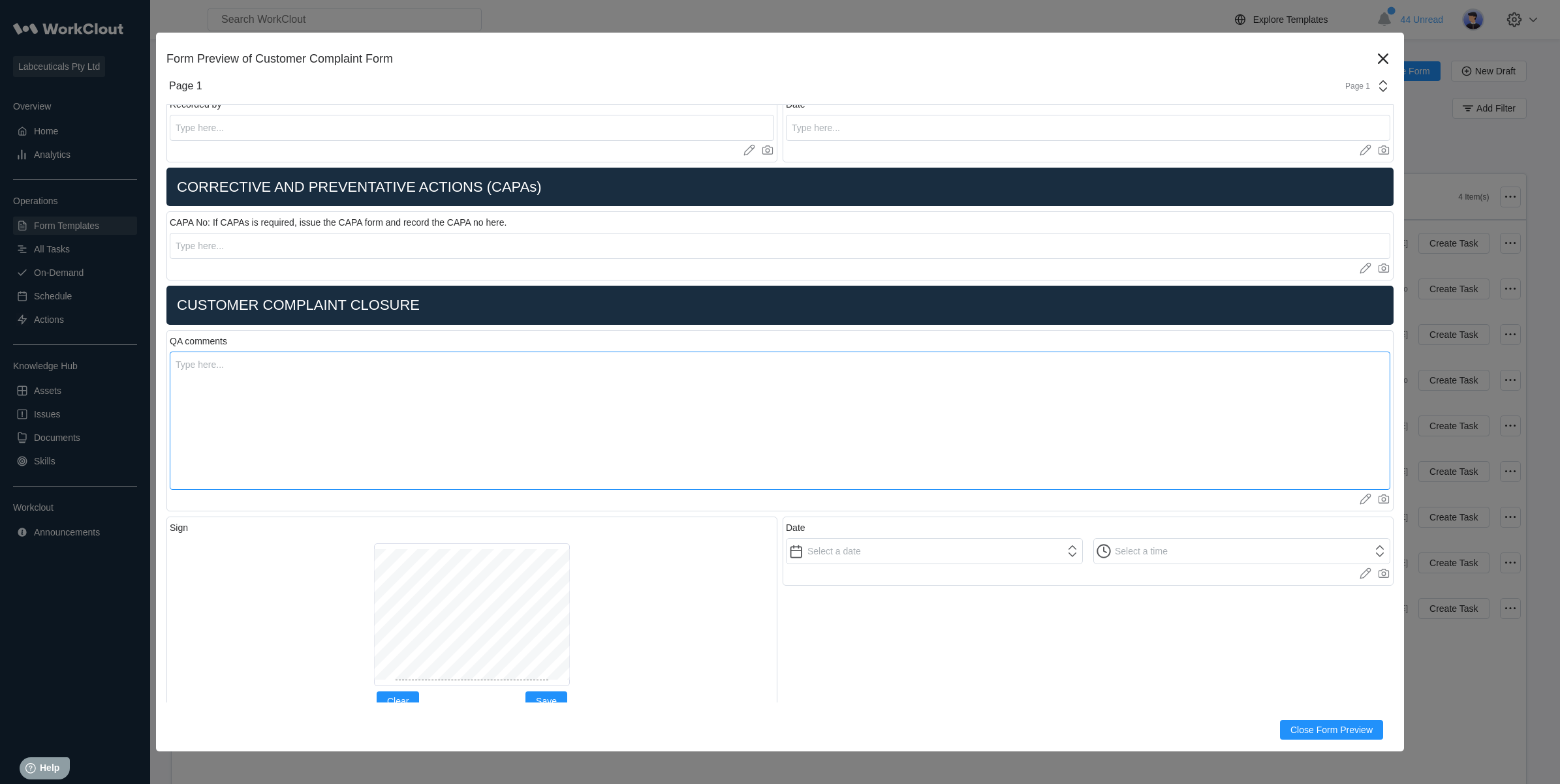
click at [206, 389] on textarea at bounding box center [780, 421] width 1220 height 139
click at [325, 239] on input "text" at bounding box center [780, 245] width 1220 height 26
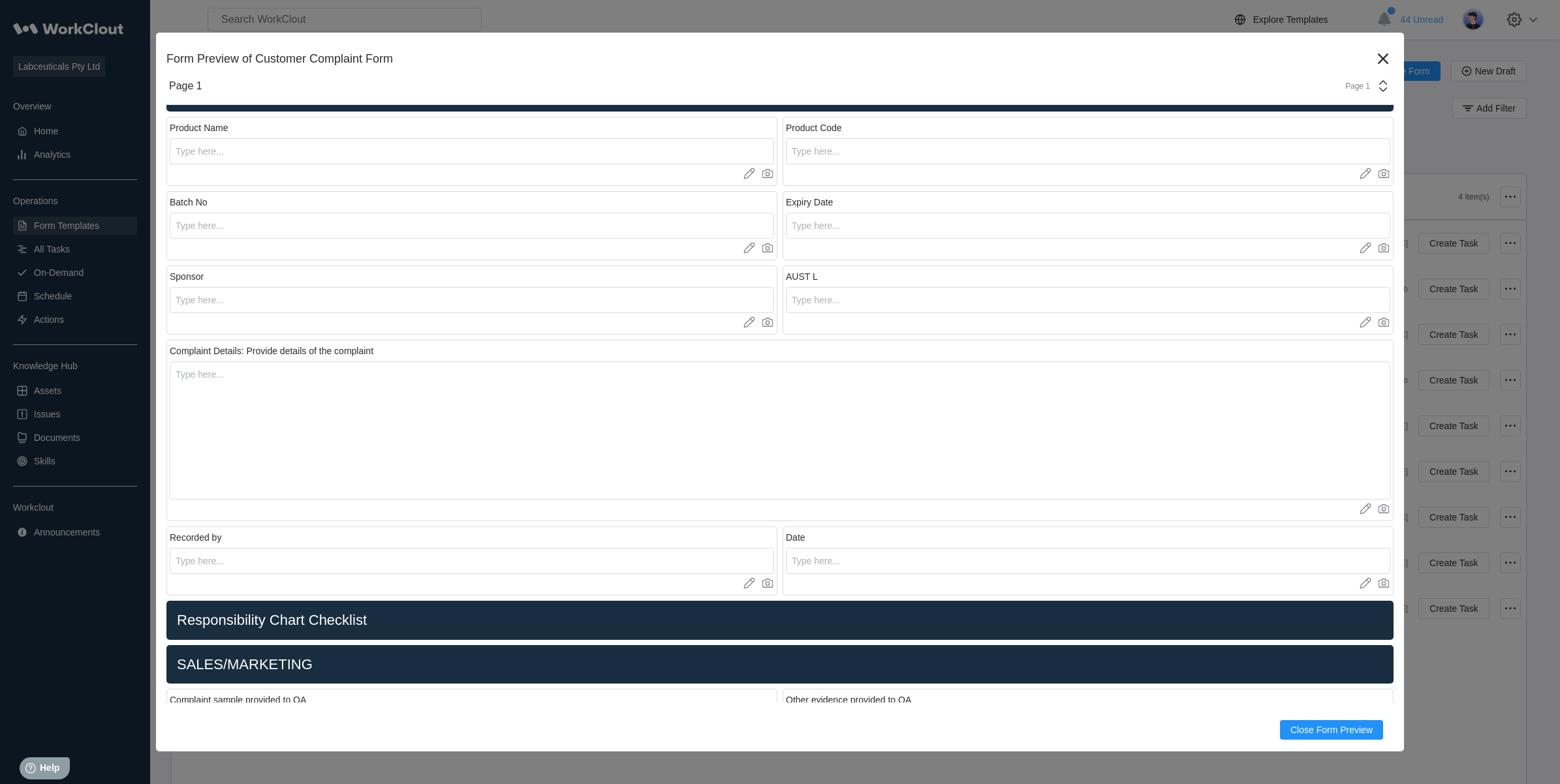
scroll to position [176, 0]
